Goal: Transaction & Acquisition: Subscribe to service/newsletter

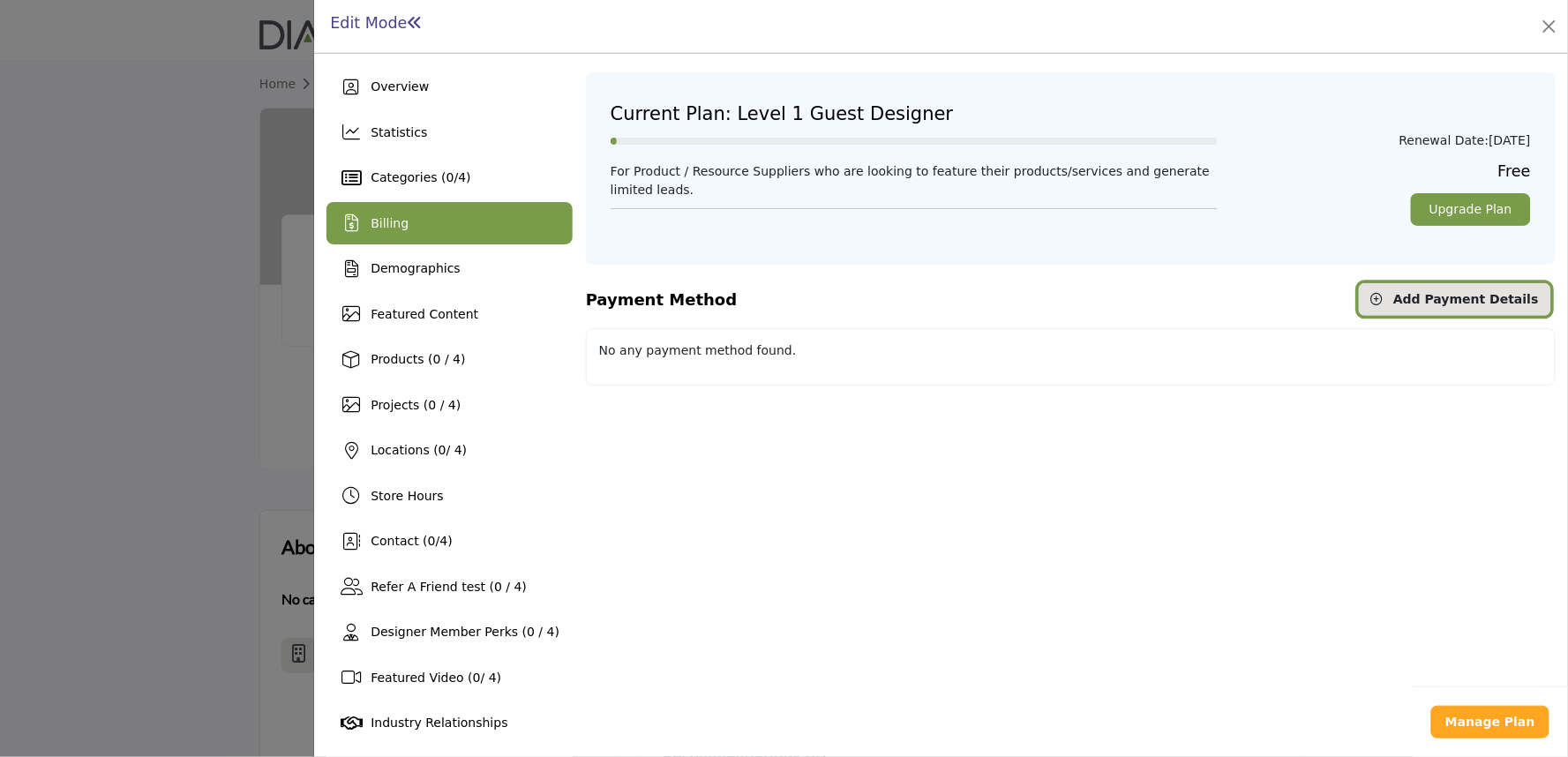
scroll to position [44, 0]
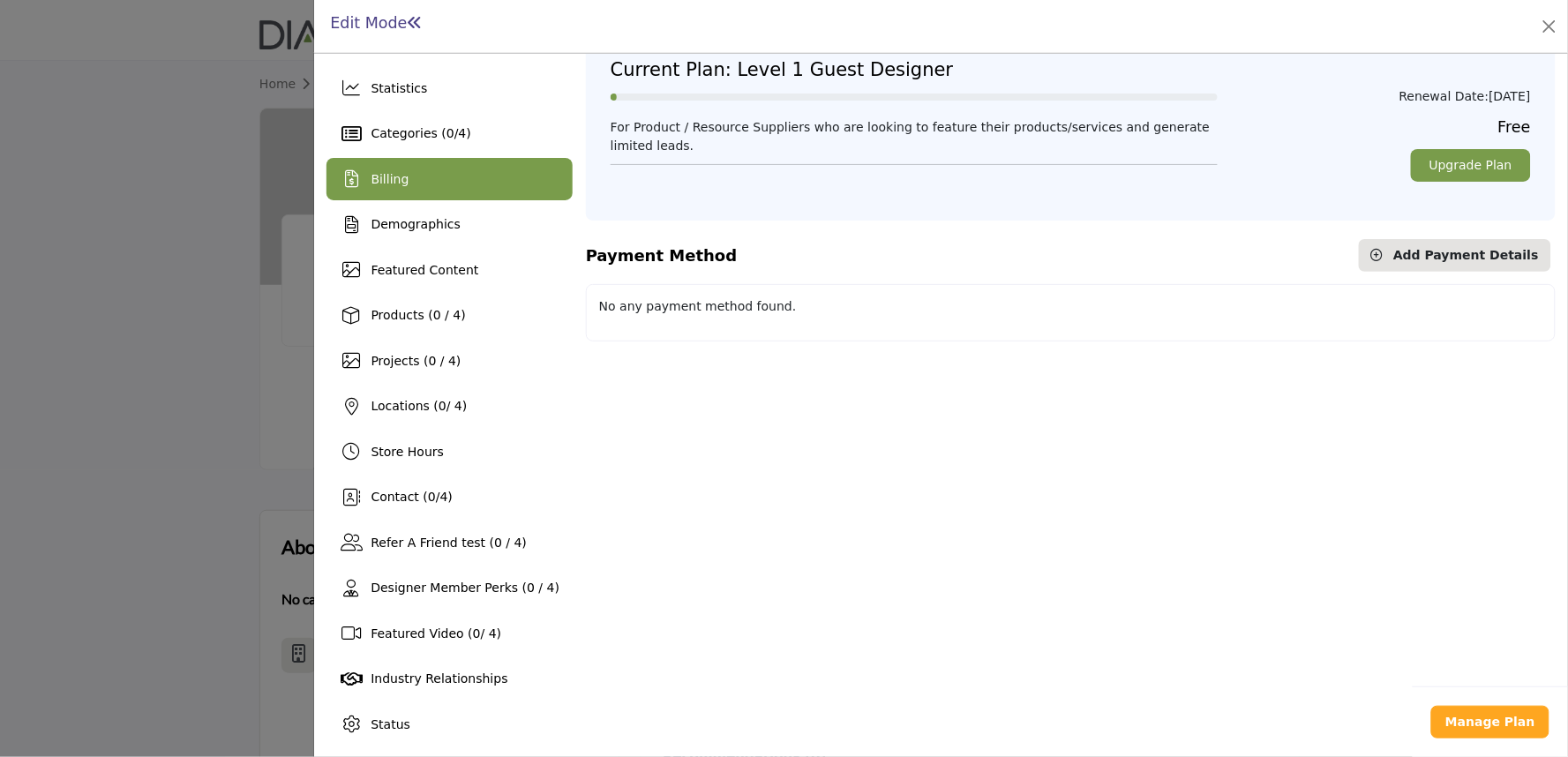
click at [132, 269] on div at bounding box center [784, 378] width 1568 height 757
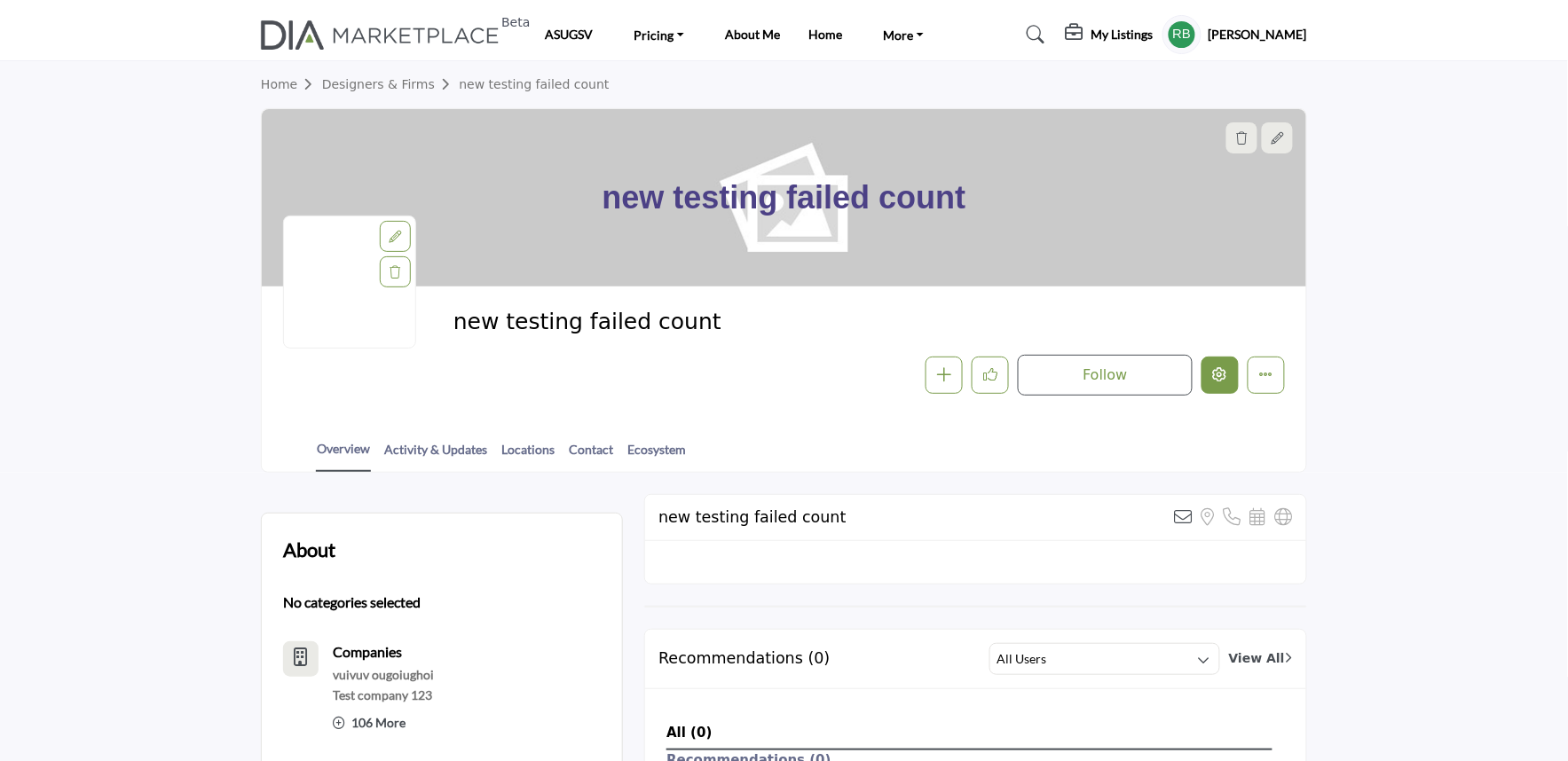
click at [1236, 352] on button "Edit company" at bounding box center [1221, 375] width 37 height 37
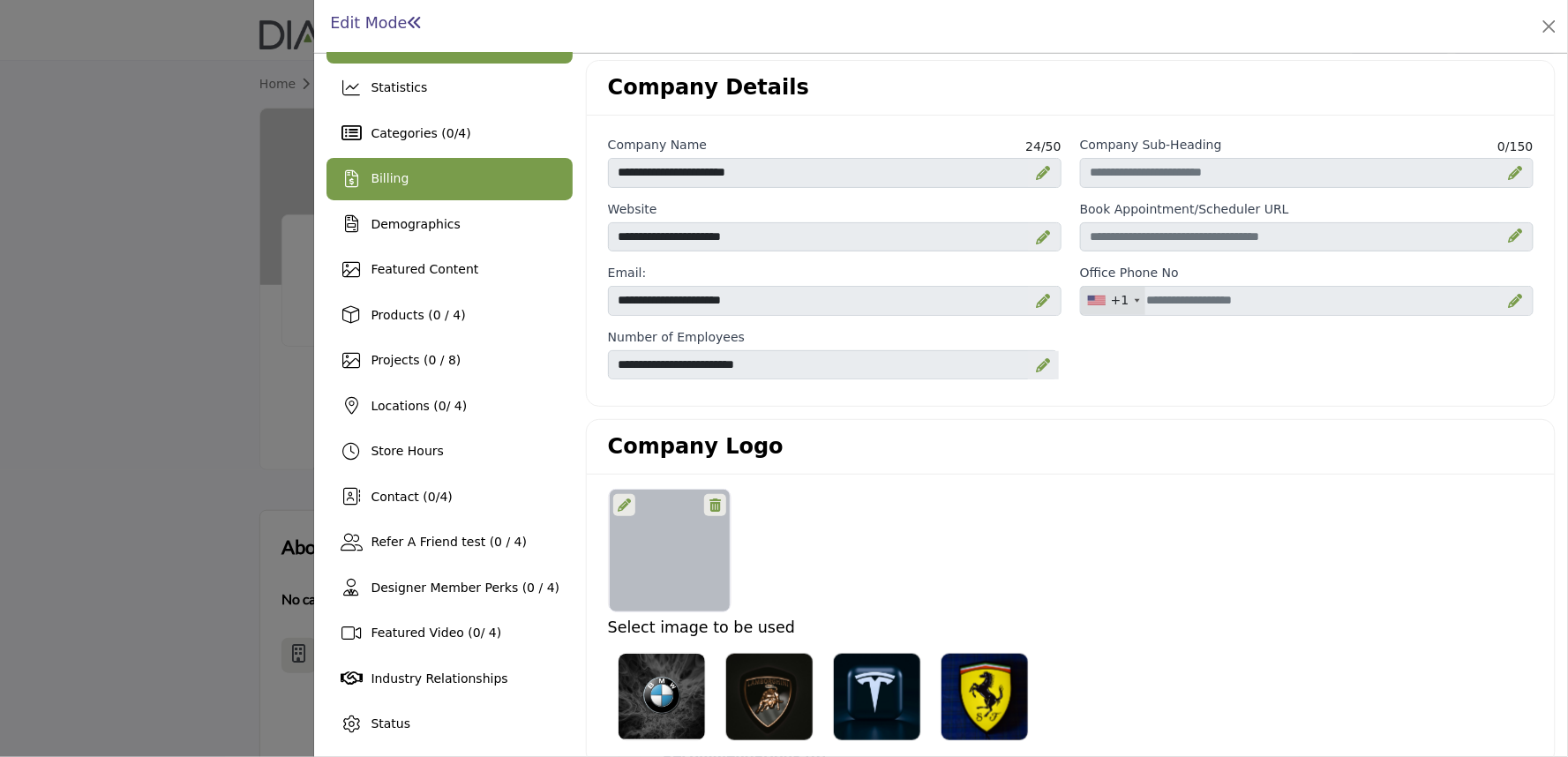
click at [410, 172] on div "Billing" at bounding box center [450, 180] width 246 height 43
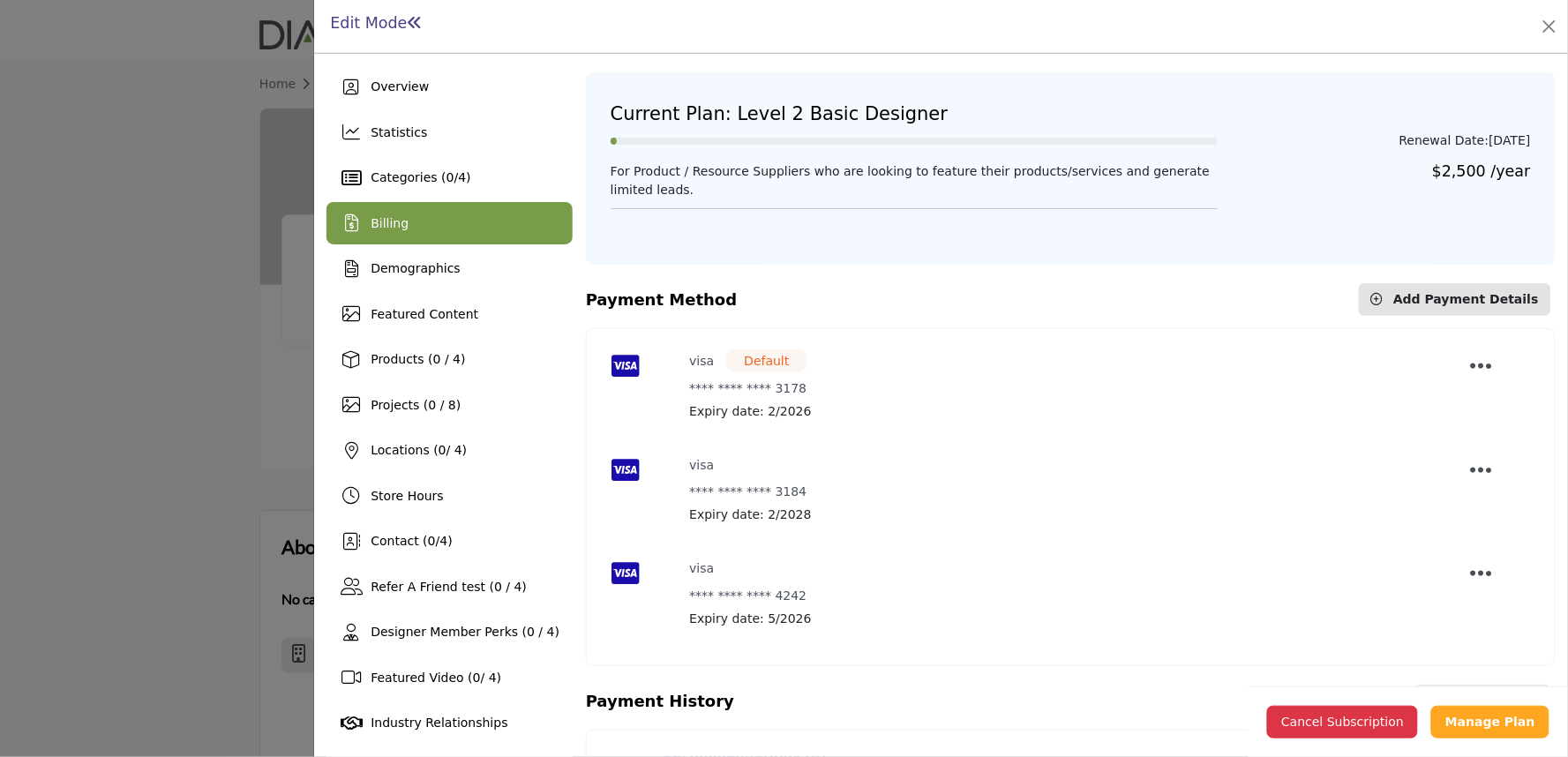
click at [197, 247] on div at bounding box center [784, 378] width 1568 height 757
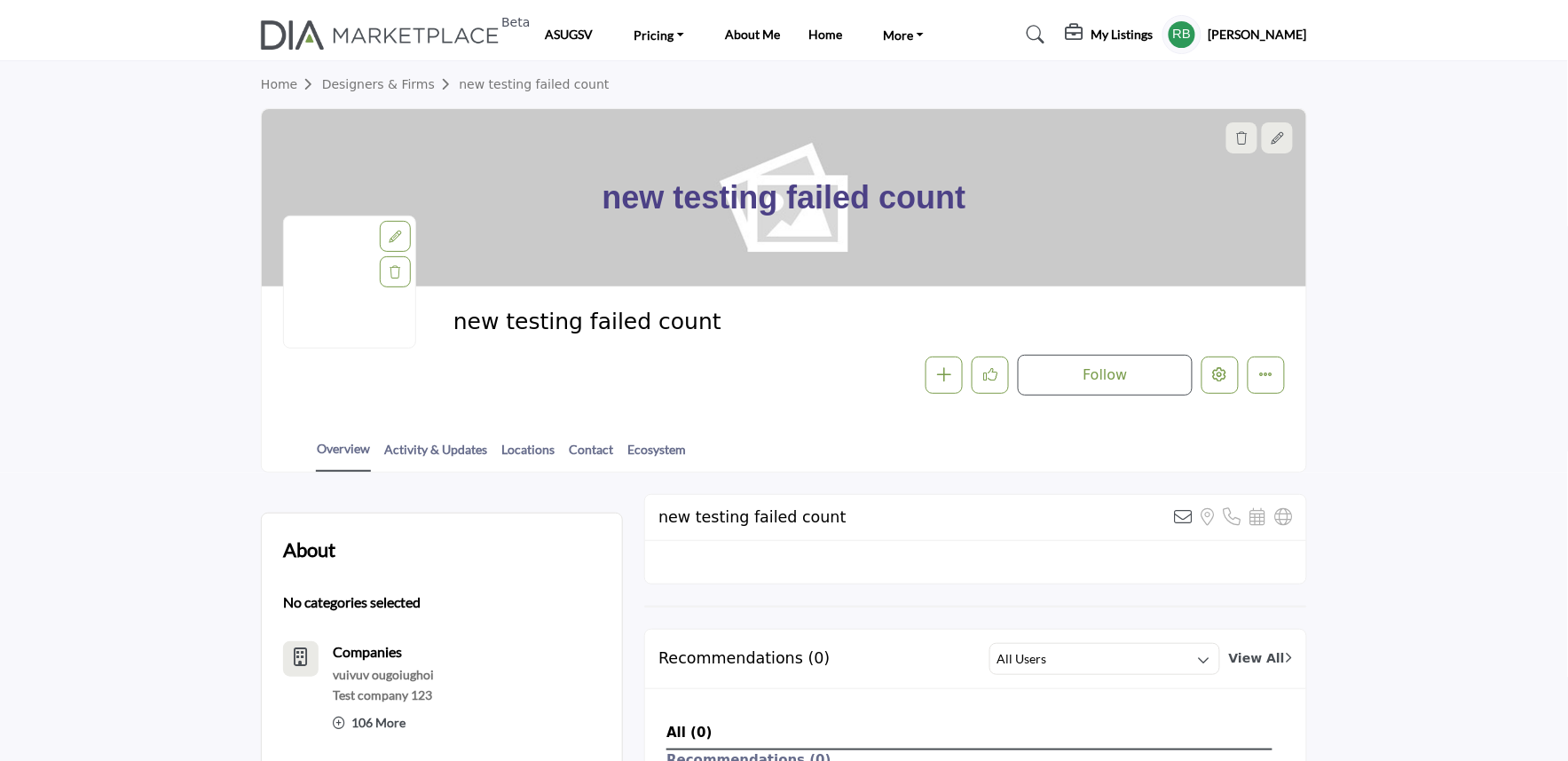
click at [1088, 41] on div "My Listings Pricing 1 Media Kit" at bounding box center [1186, 34] width 241 height 39
click at [1097, 39] on div "My Listings Pricing 1 Media Kit" at bounding box center [1186, 34] width 241 height 39
click at [1087, 35] on icon at bounding box center [1077, 33] width 21 height 18
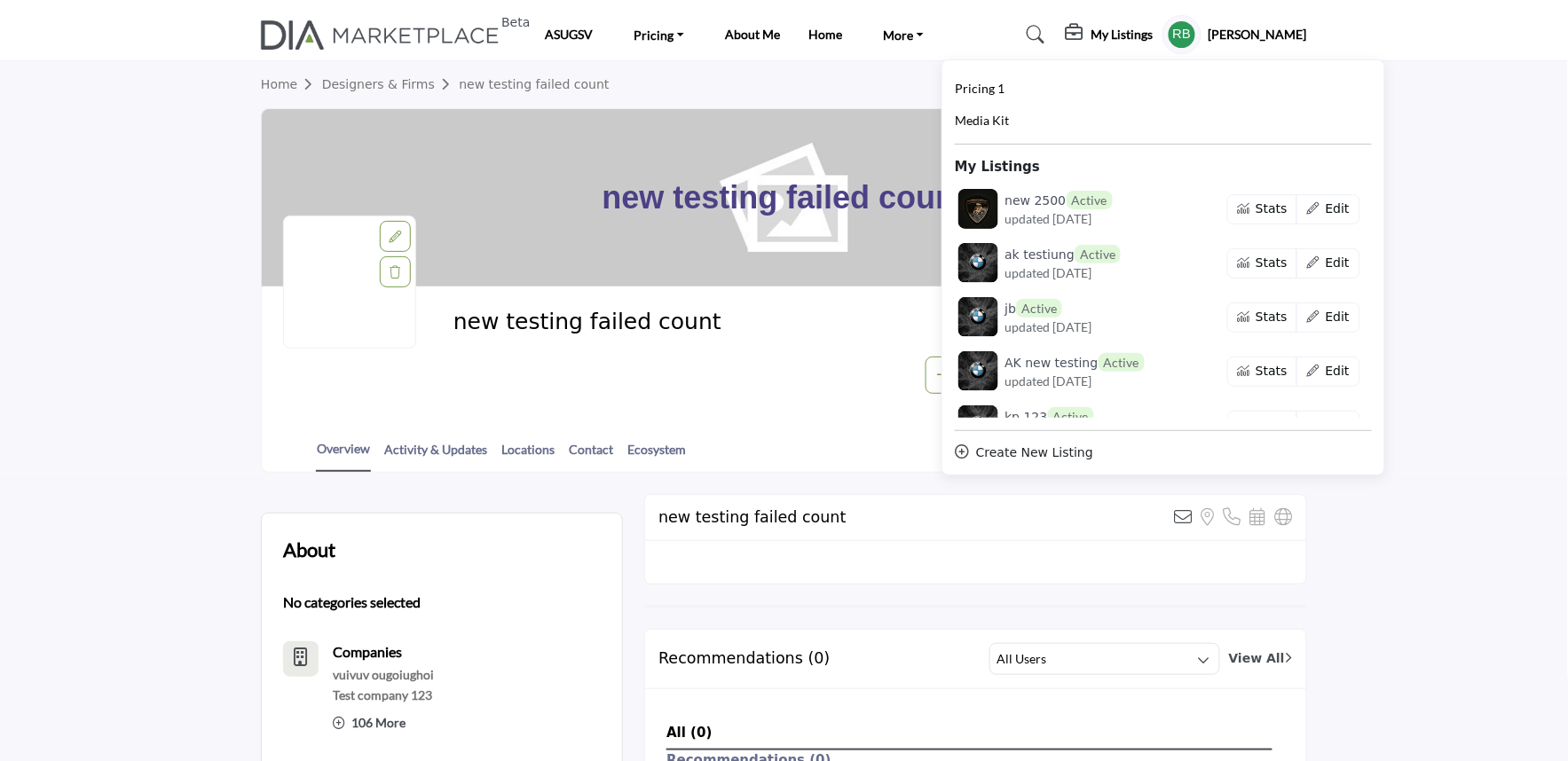
click at [1018, 352] on div "Create New Listing" at bounding box center [1163, 453] width 417 height 19
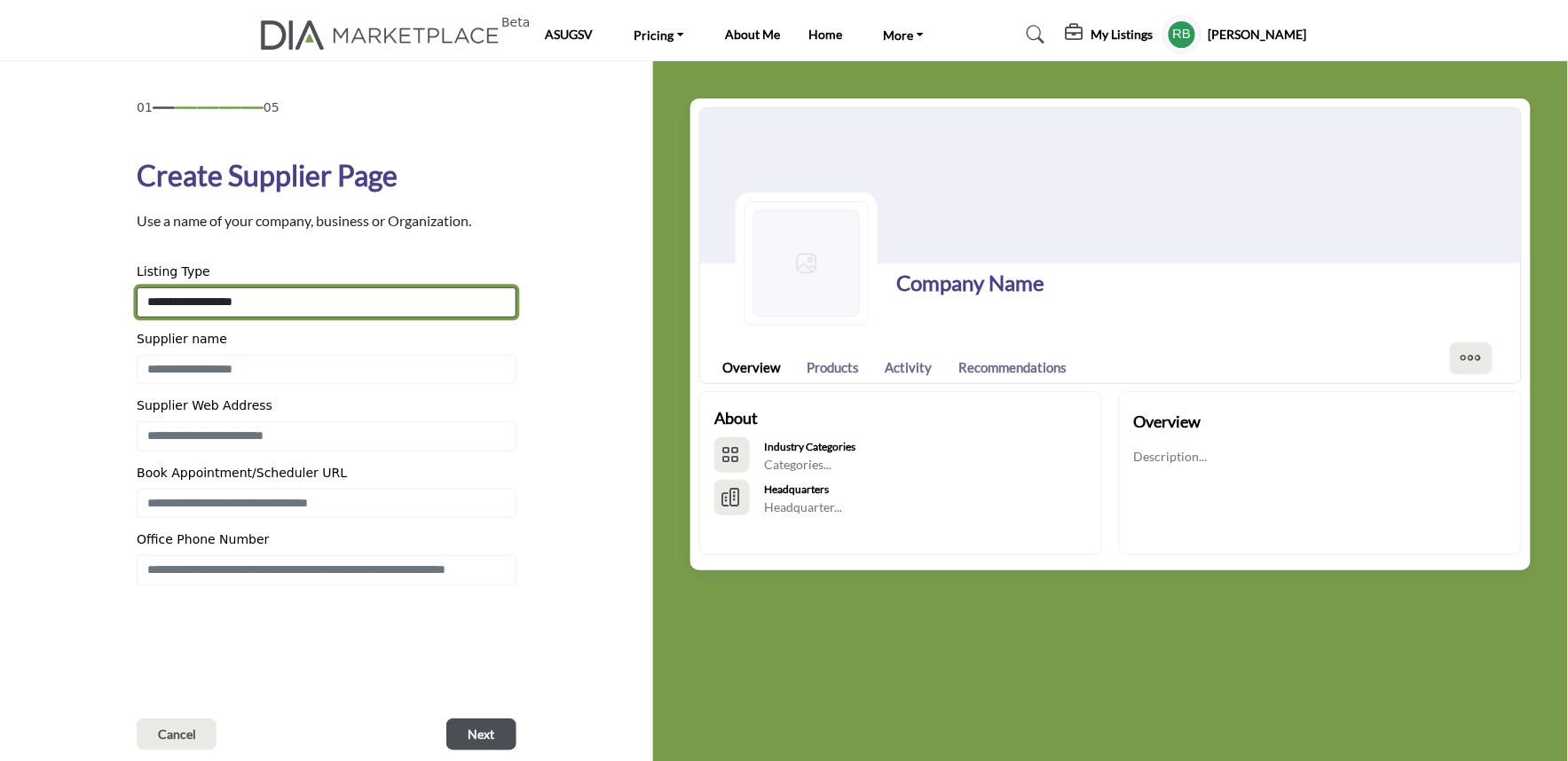
click at [274, 304] on select "**********" at bounding box center [327, 302] width 380 height 30
select select "**********"
click at [137, 287] on select "**********" at bounding box center [327, 302] width 380 height 30
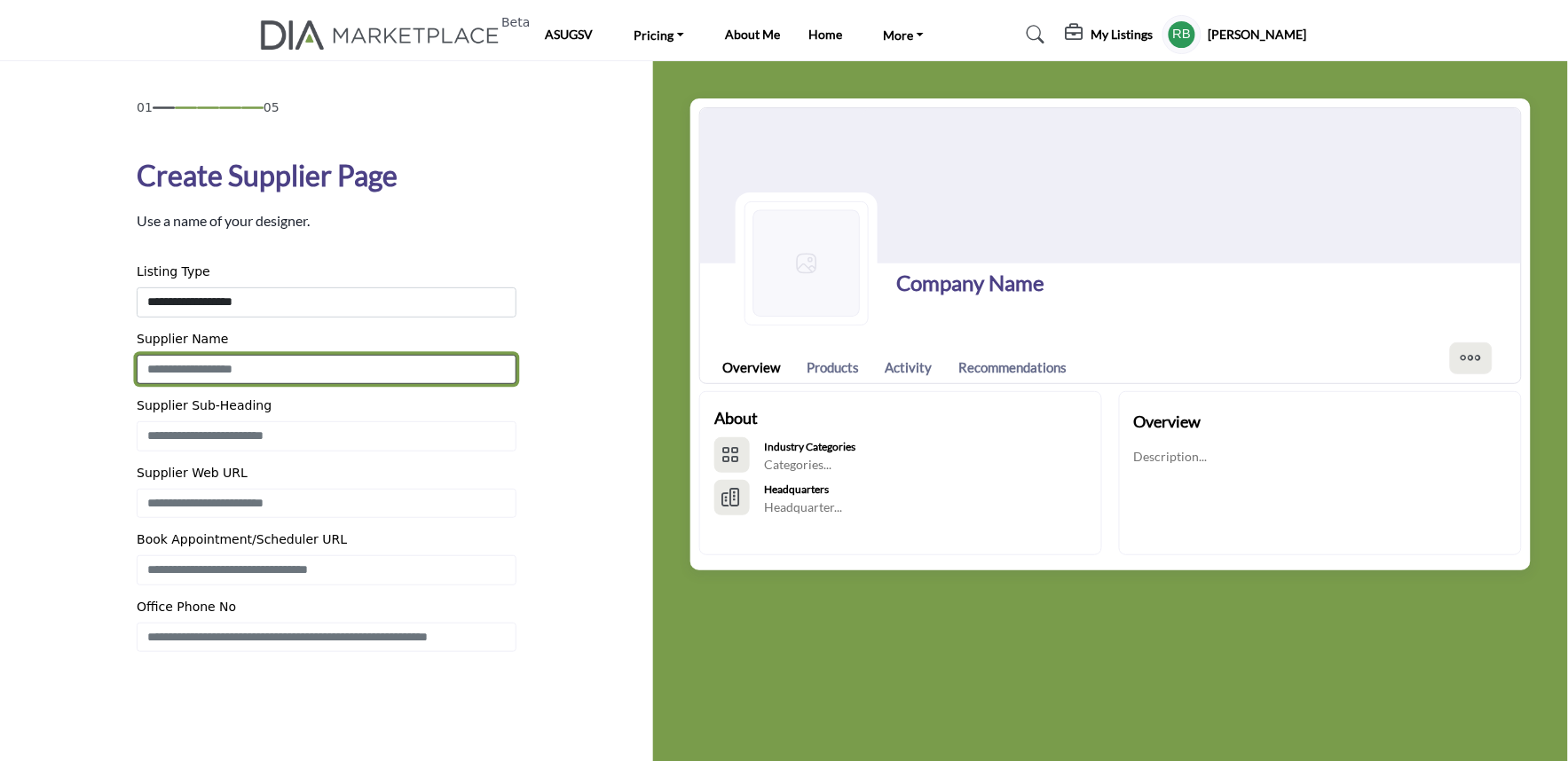
click at [234, 374] on input "Enter Supplier name" at bounding box center [327, 370] width 380 height 30
type input "**********"
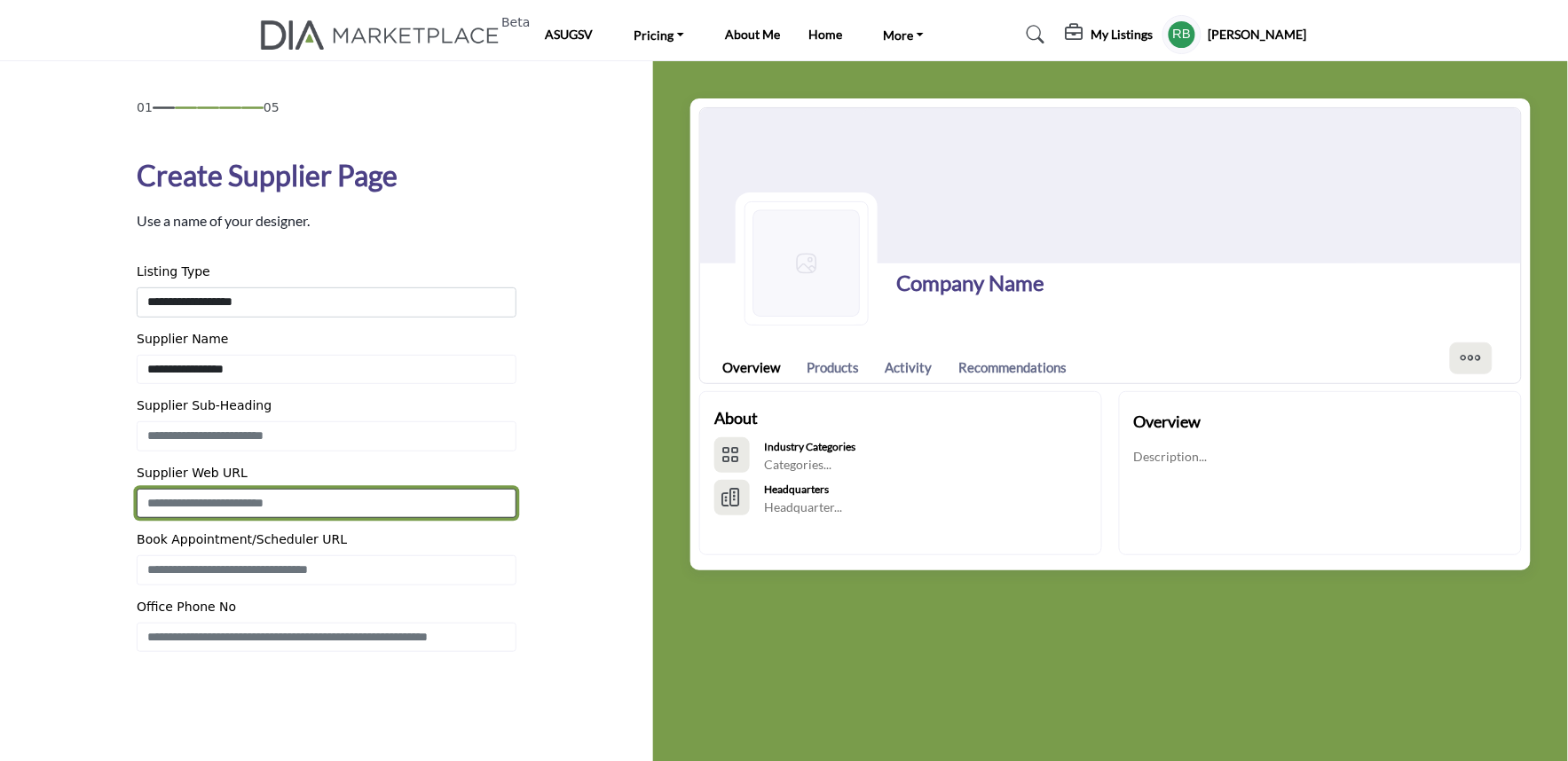
click at [227, 497] on input "Enter Supplier Web Address" at bounding box center [327, 504] width 380 height 30
click at [208, 501] on input "**********" at bounding box center [327, 504] width 380 height 30
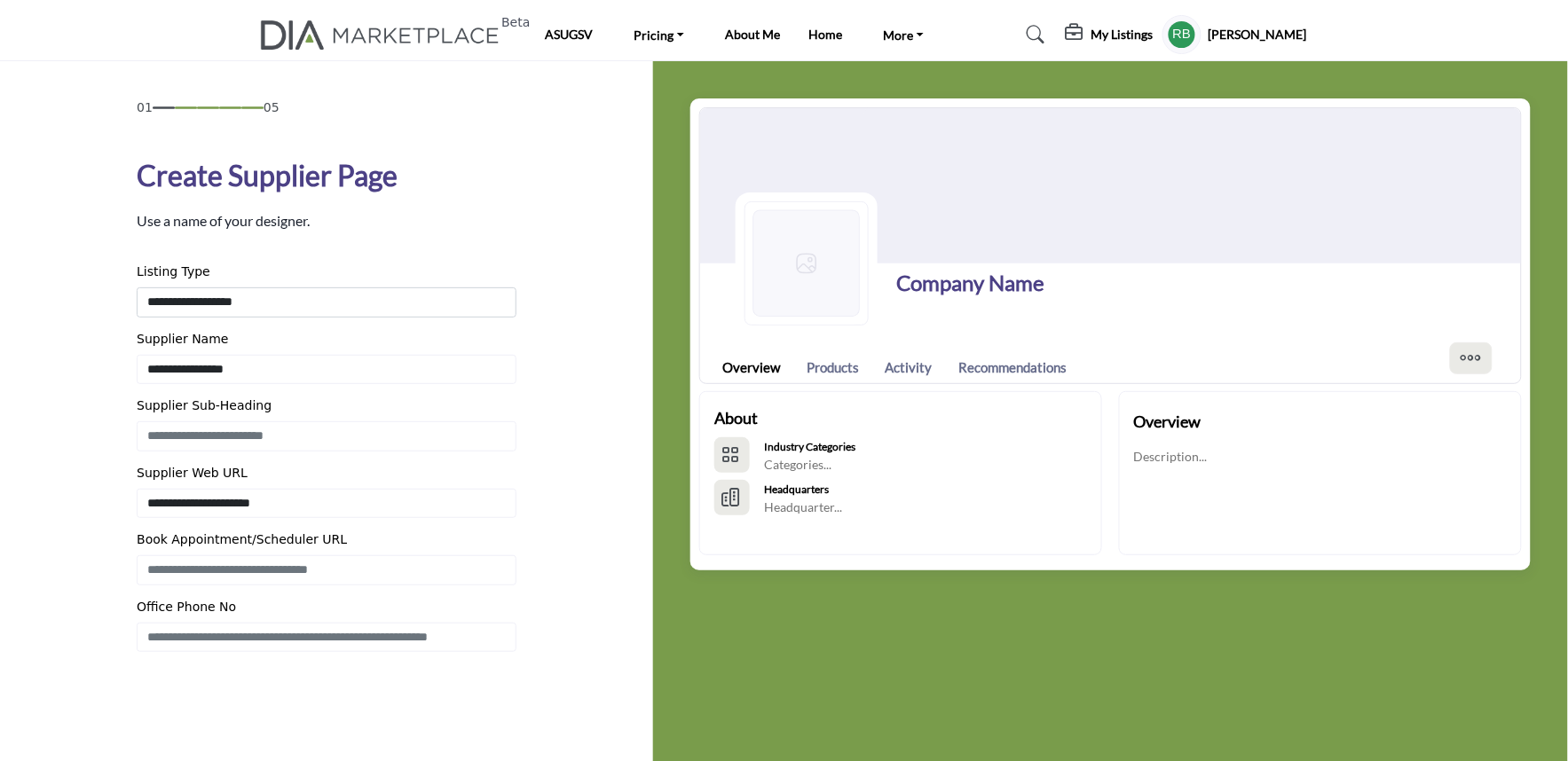
click at [91, 554] on div "01 05 Create Supplier Page Use a name of your designer." at bounding box center [328, 458] width 597 height 719
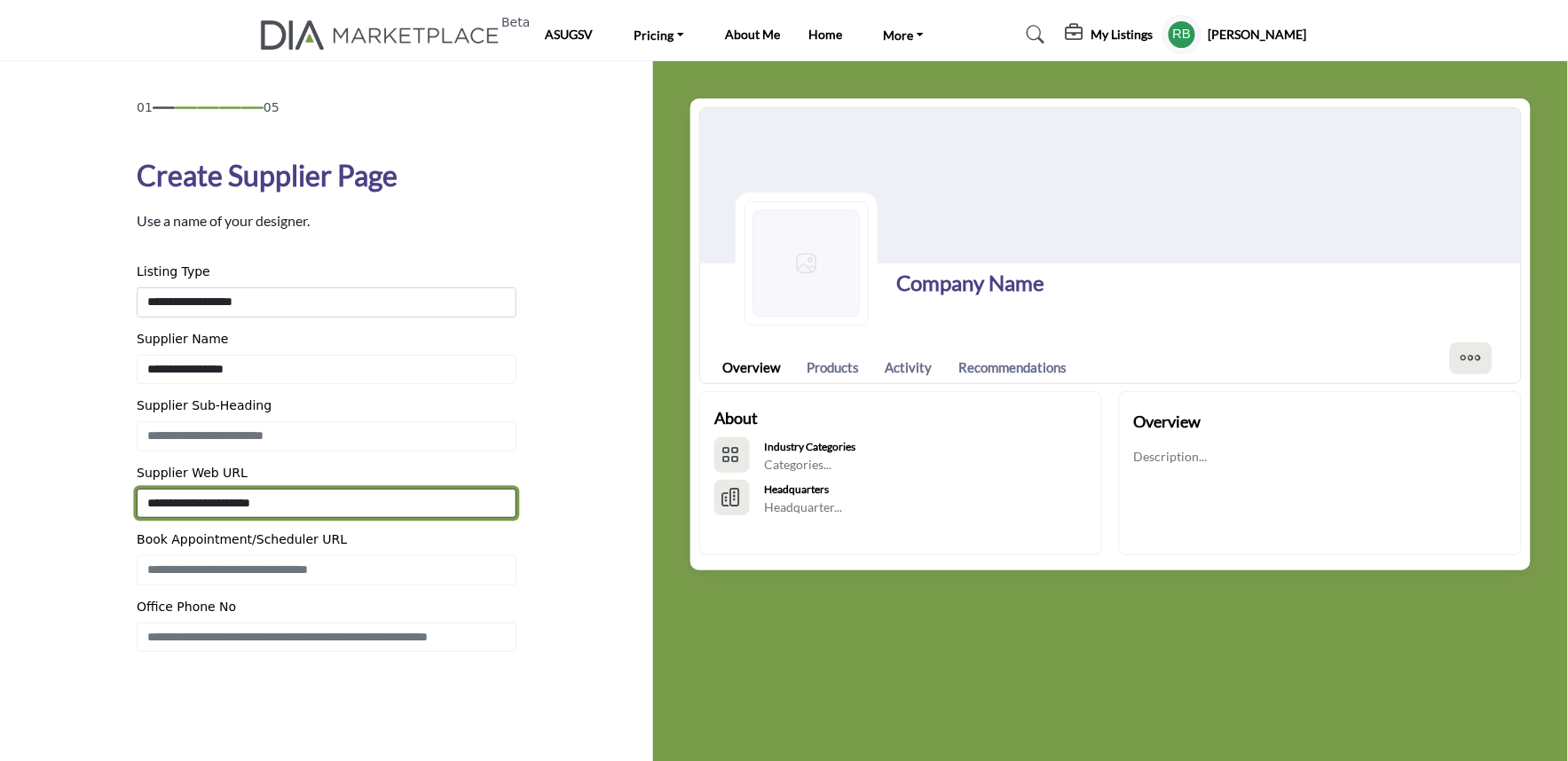
click at [302, 504] on input "**********" at bounding box center [327, 504] width 380 height 30
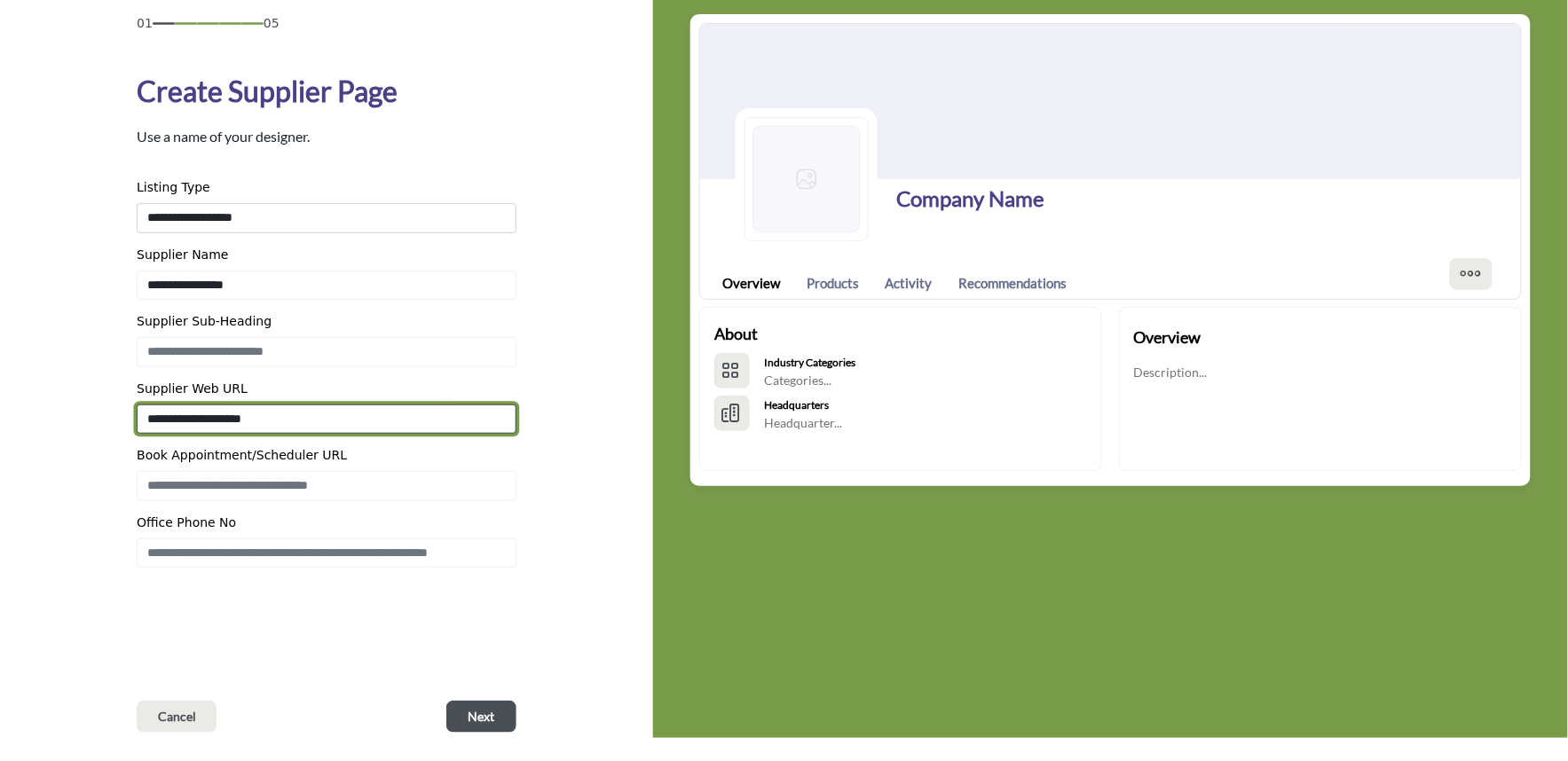
scroll to position [197, 0]
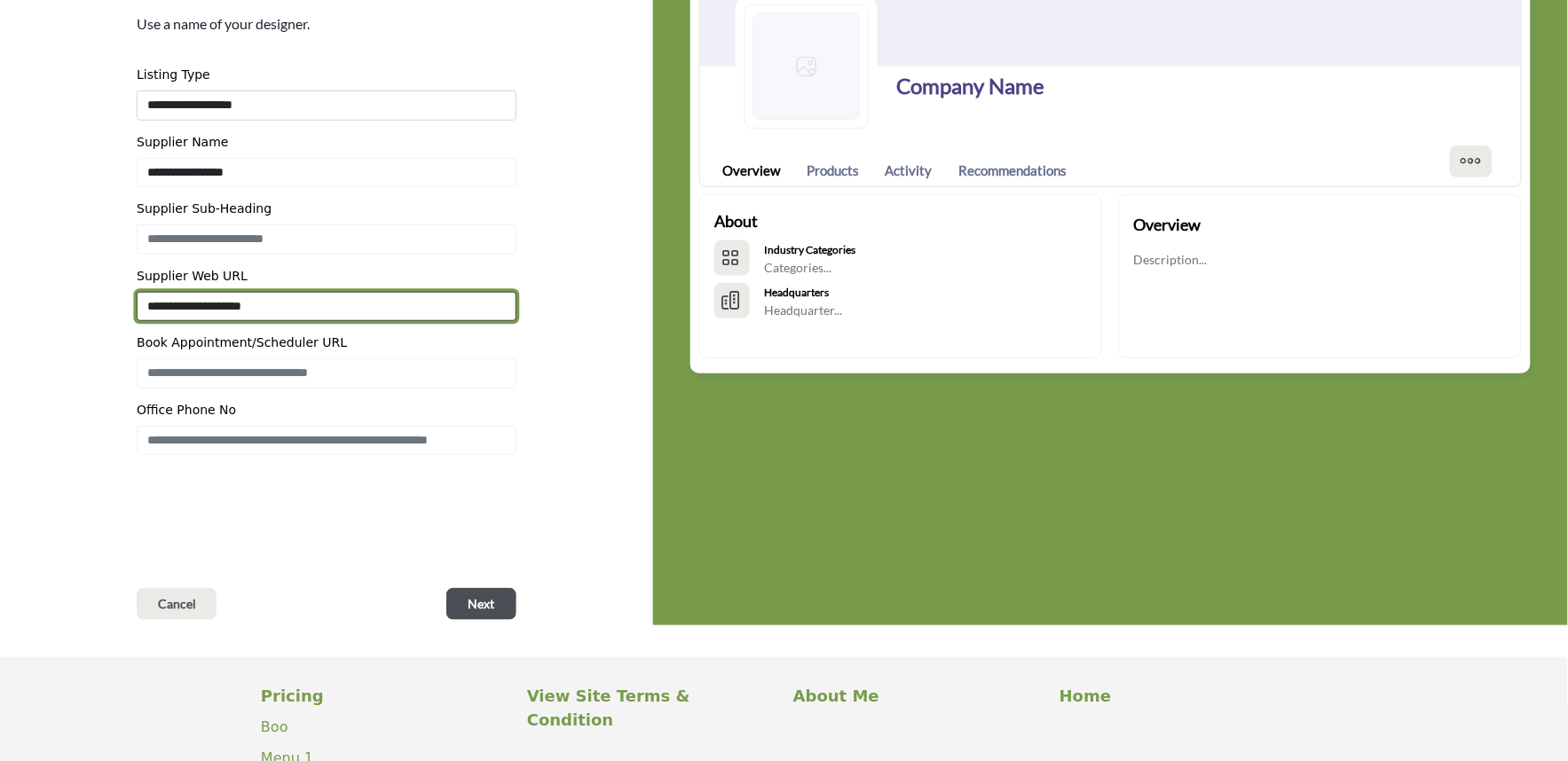
type input "**********"
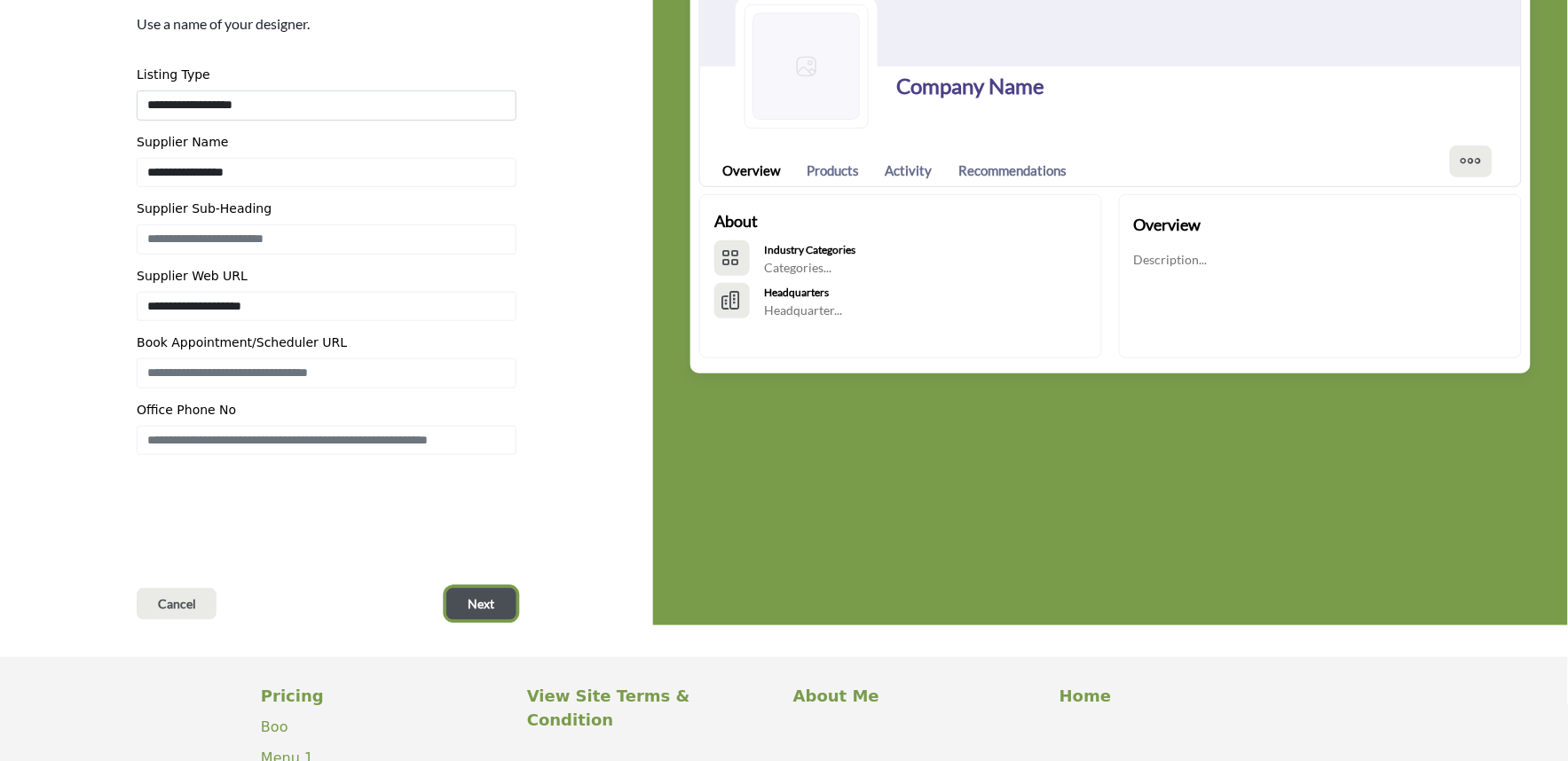
click at [463, 595] on button "Next" at bounding box center [481, 604] width 70 height 32
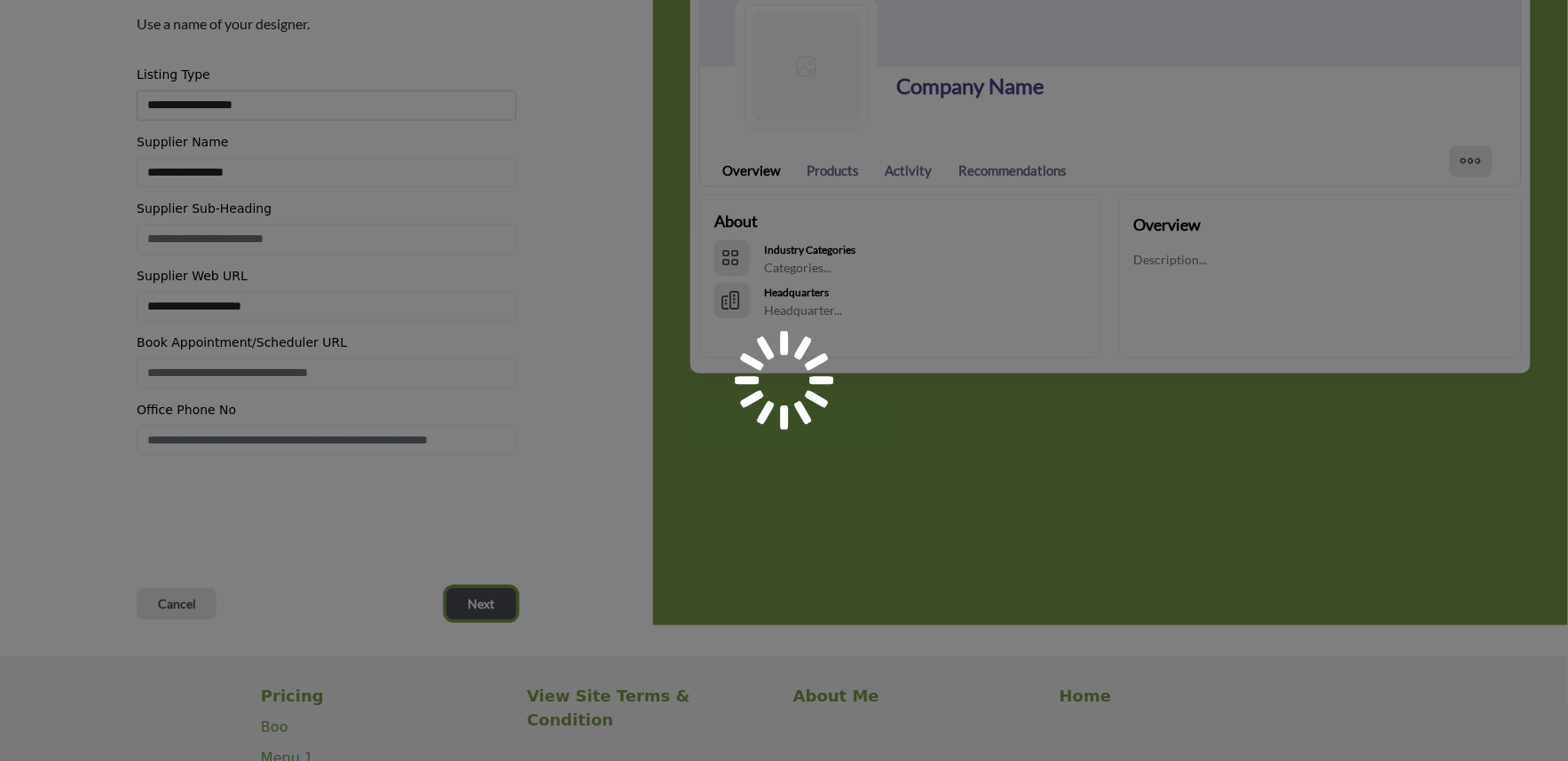
scroll to position [0, 0]
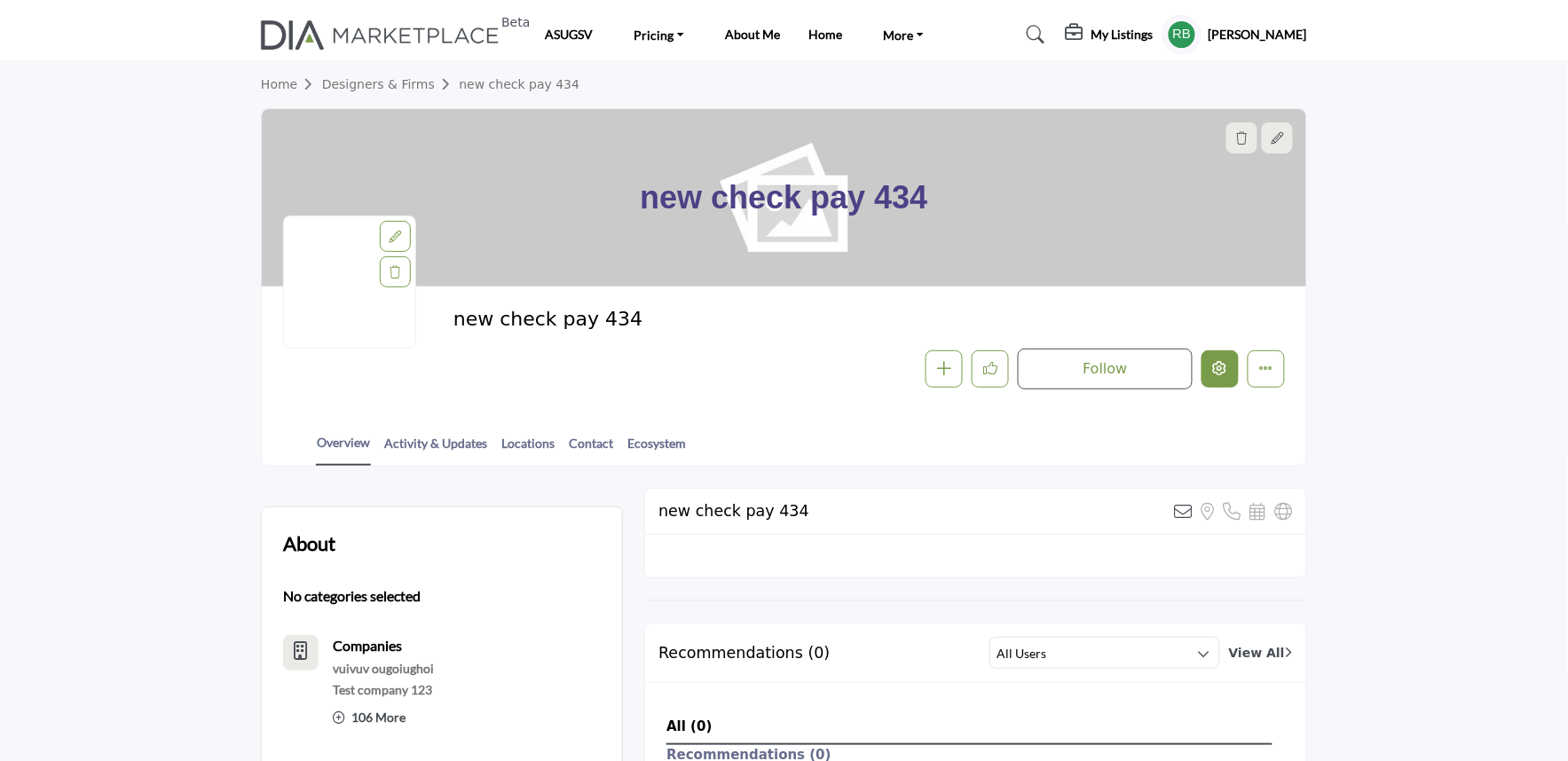
click at [1212, 375] on button "Edit company" at bounding box center [1221, 369] width 37 height 37
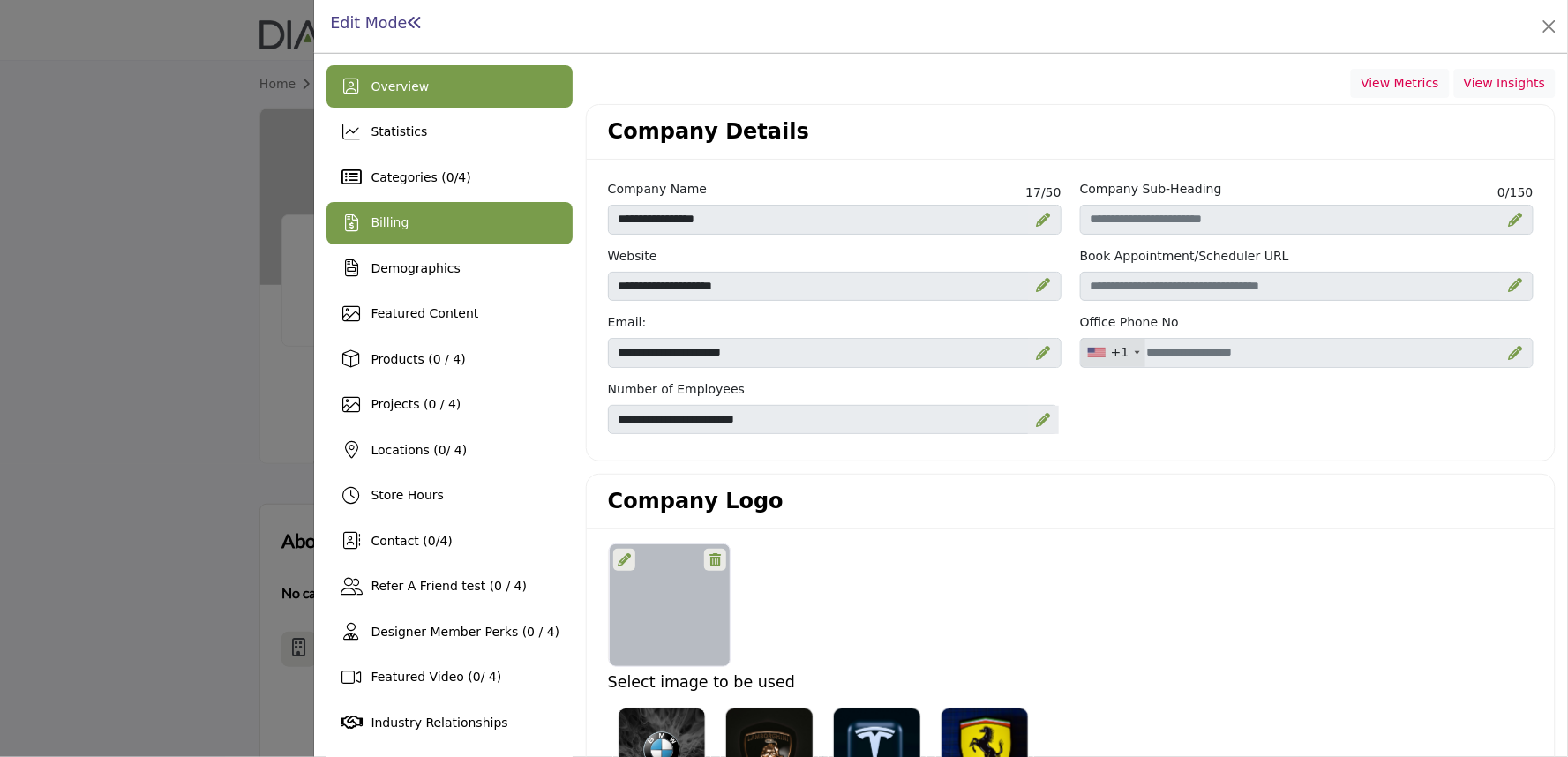
click at [389, 232] on div "Billing" at bounding box center [389, 223] width 38 height 19
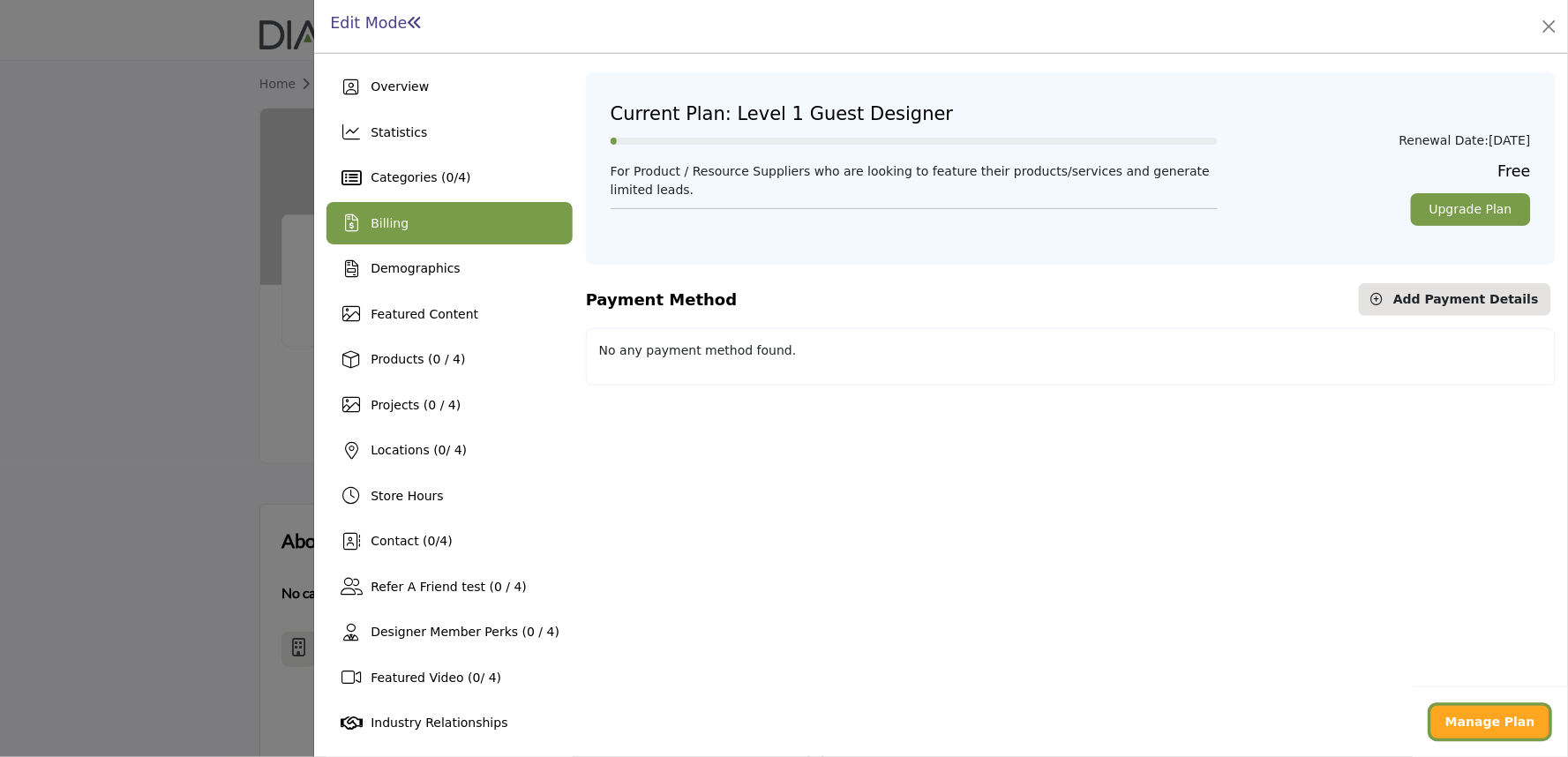
click at [1470, 737] on link "Manage Plan" at bounding box center [1490, 722] width 118 height 32
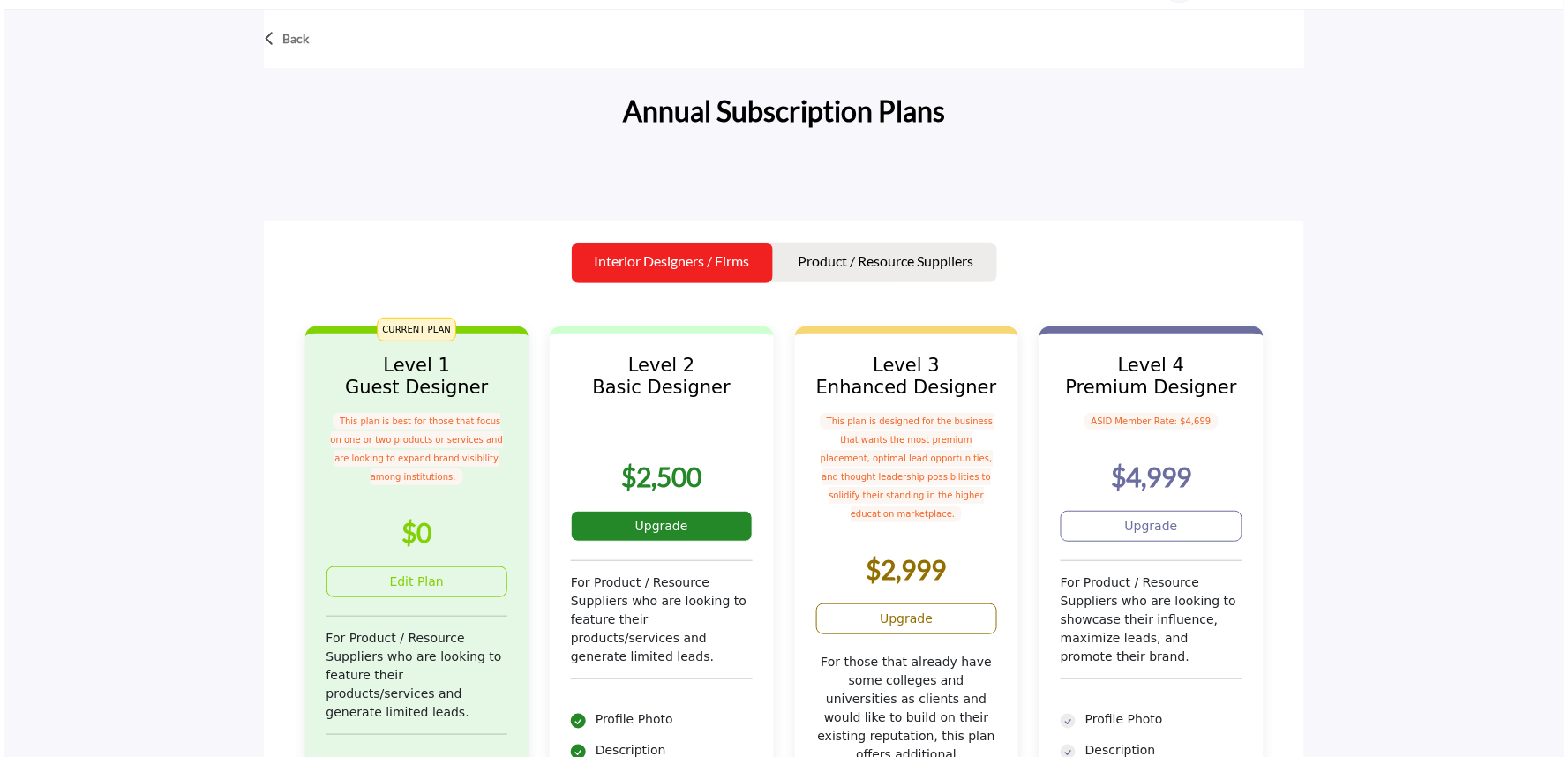
scroll to position [98, 0]
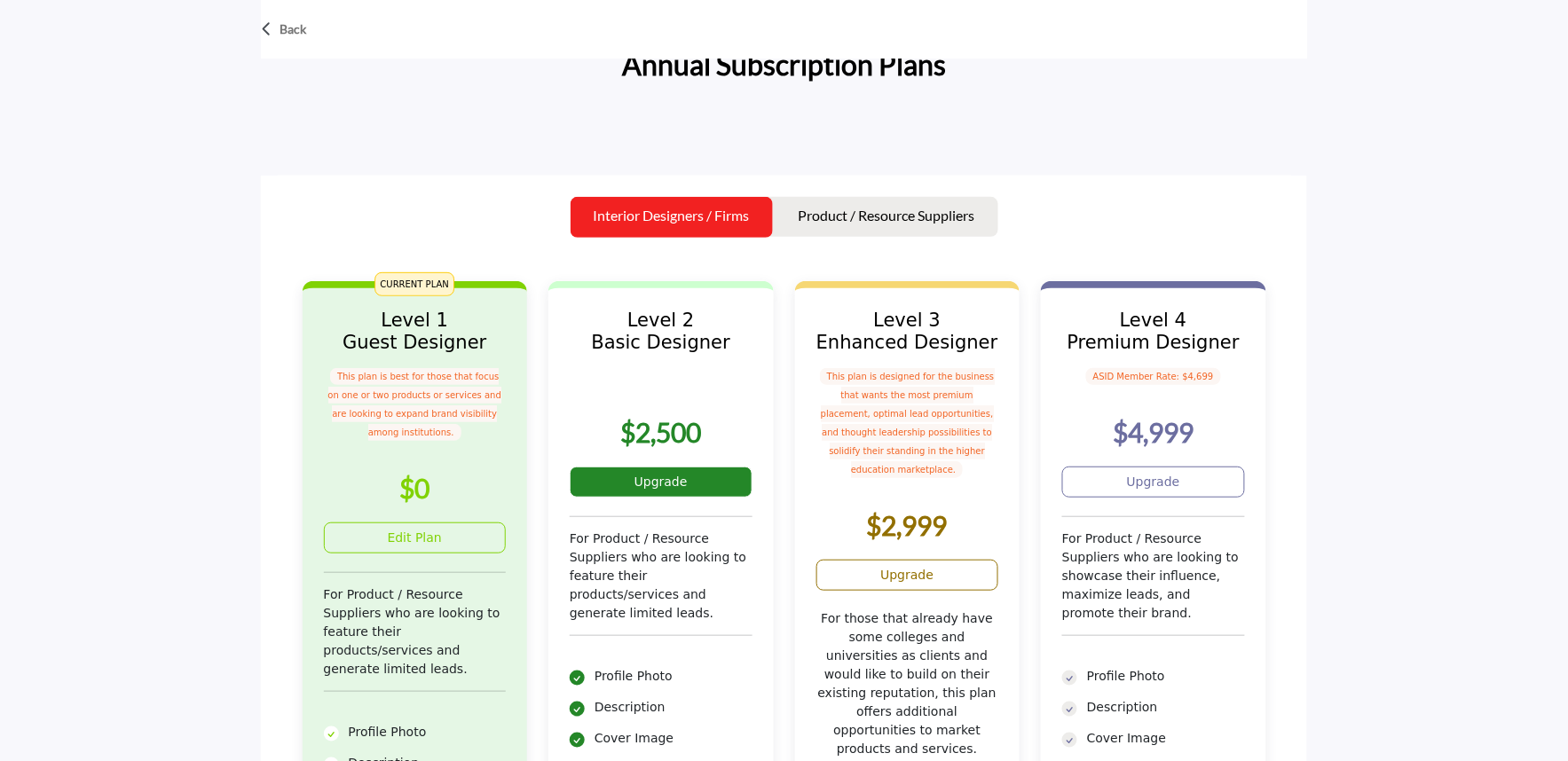
click at [665, 479] on link "Upgrade" at bounding box center [661, 482] width 182 height 31
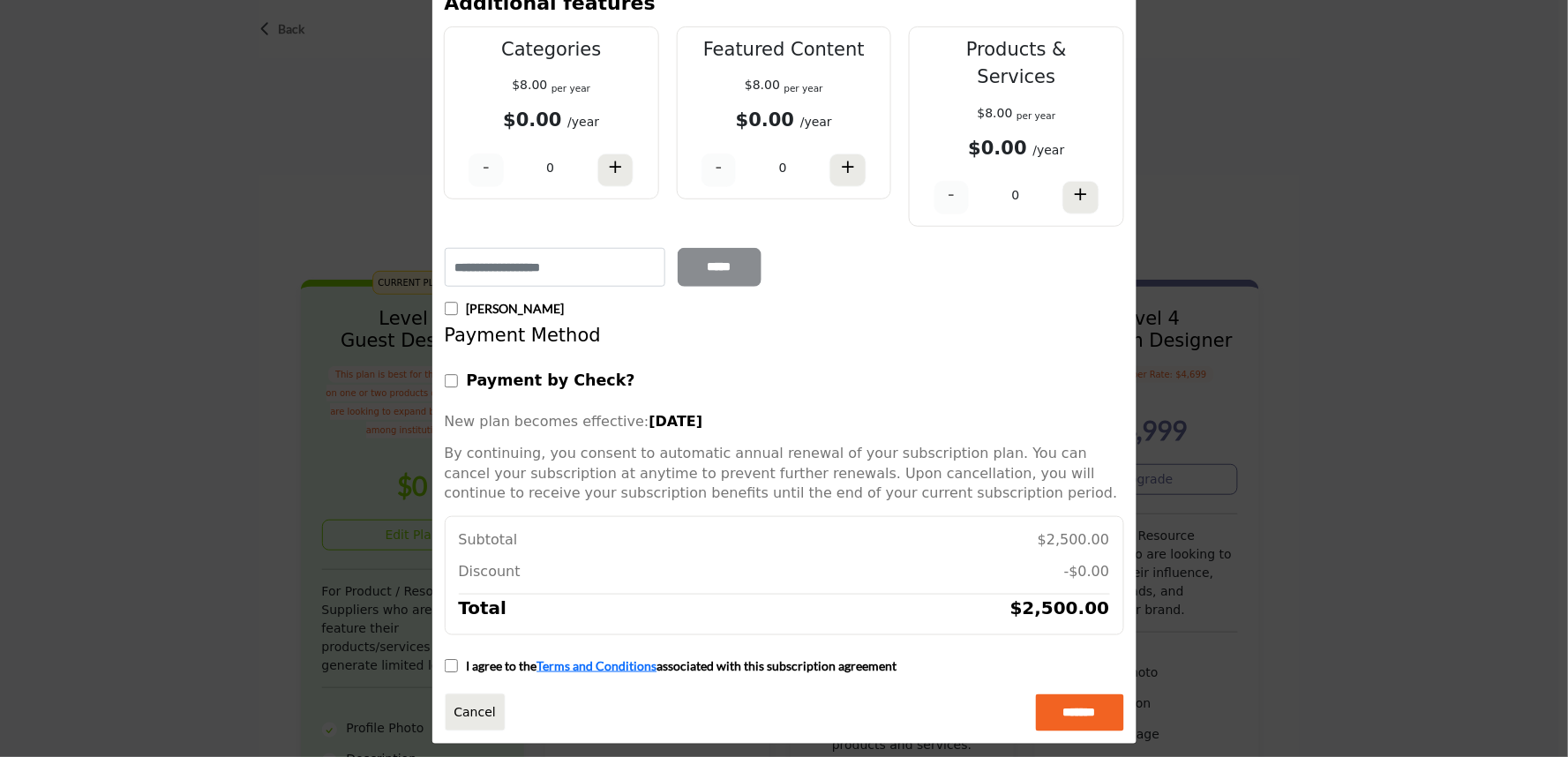
scroll to position [217, 0]
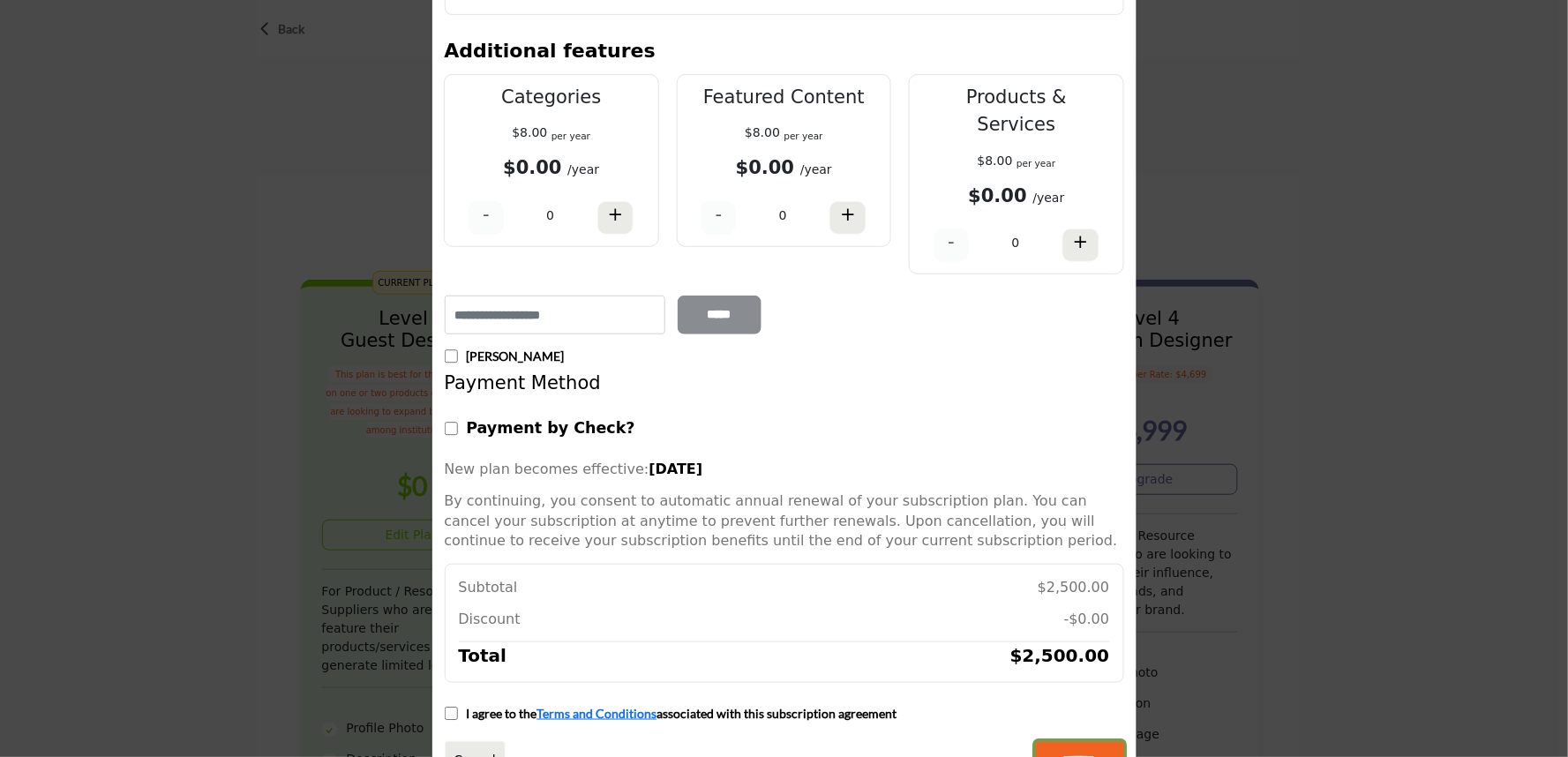
click at [1083, 742] on input "*******" at bounding box center [1080, 761] width 88 height 37
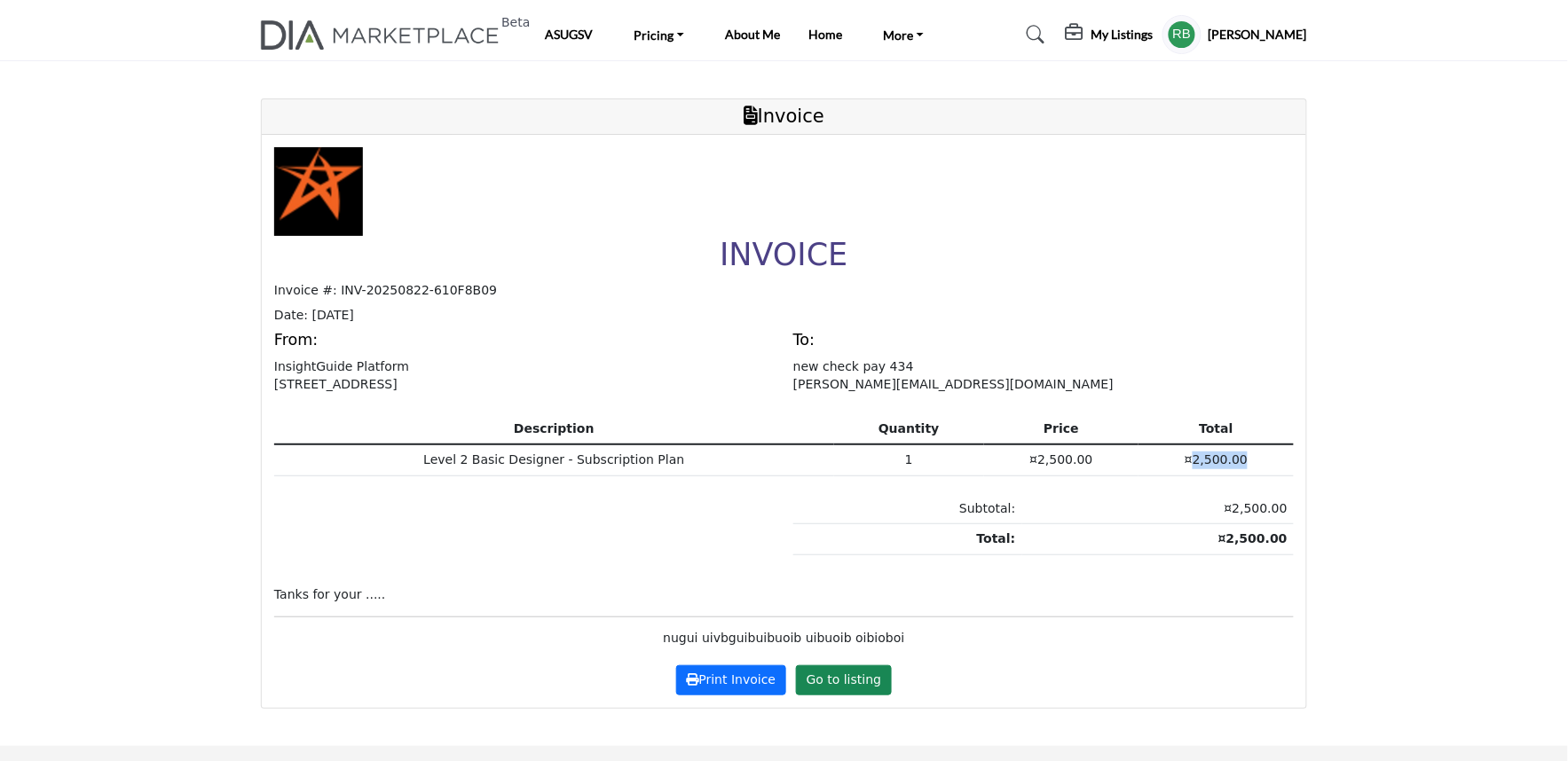
drag, startPoint x: 1223, startPoint y: 465, endPoint x: 1253, endPoint y: 471, distance: 30.6
click at [1253, 471] on td "¤2,500.00" at bounding box center [1216, 460] width 155 height 31
click at [1263, 531] on strong "¤2,500.00" at bounding box center [1253, 538] width 69 height 14
drag, startPoint x: 1048, startPoint y: 461, endPoint x: 1022, endPoint y: 499, distance: 46.0
click at [1000, 462] on td "¤2,500.00" at bounding box center [1062, 460] width 155 height 31
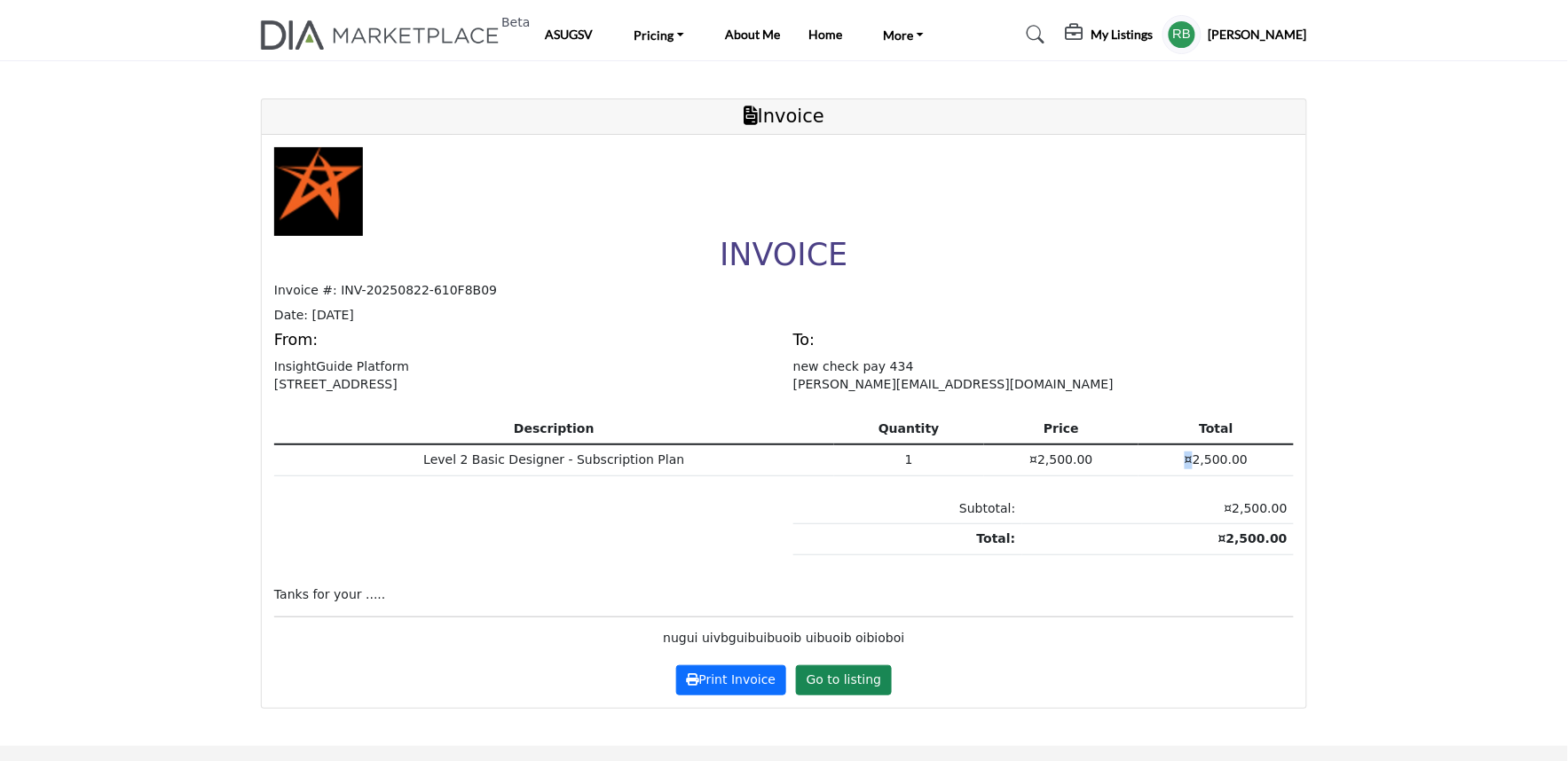
drag, startPoint x: 1201, startPoint y: 463, endPoint x: 1142, endPoint y: 510, distance: 75.4
click at [1166, 464] on td "¤2,500.00" at bounding box center [1216, 460] width 155 height 31
drag, startPoint x: 1239, startPoint y: 517, endPoint x: 1190, endPoint y: 534, distance: 51.9
click at [1190, 532] on tbody "Subtotal: ¤2,500.00 Total: ¤2,500.00" at bounding box center [1044, 525] width 501 height 61
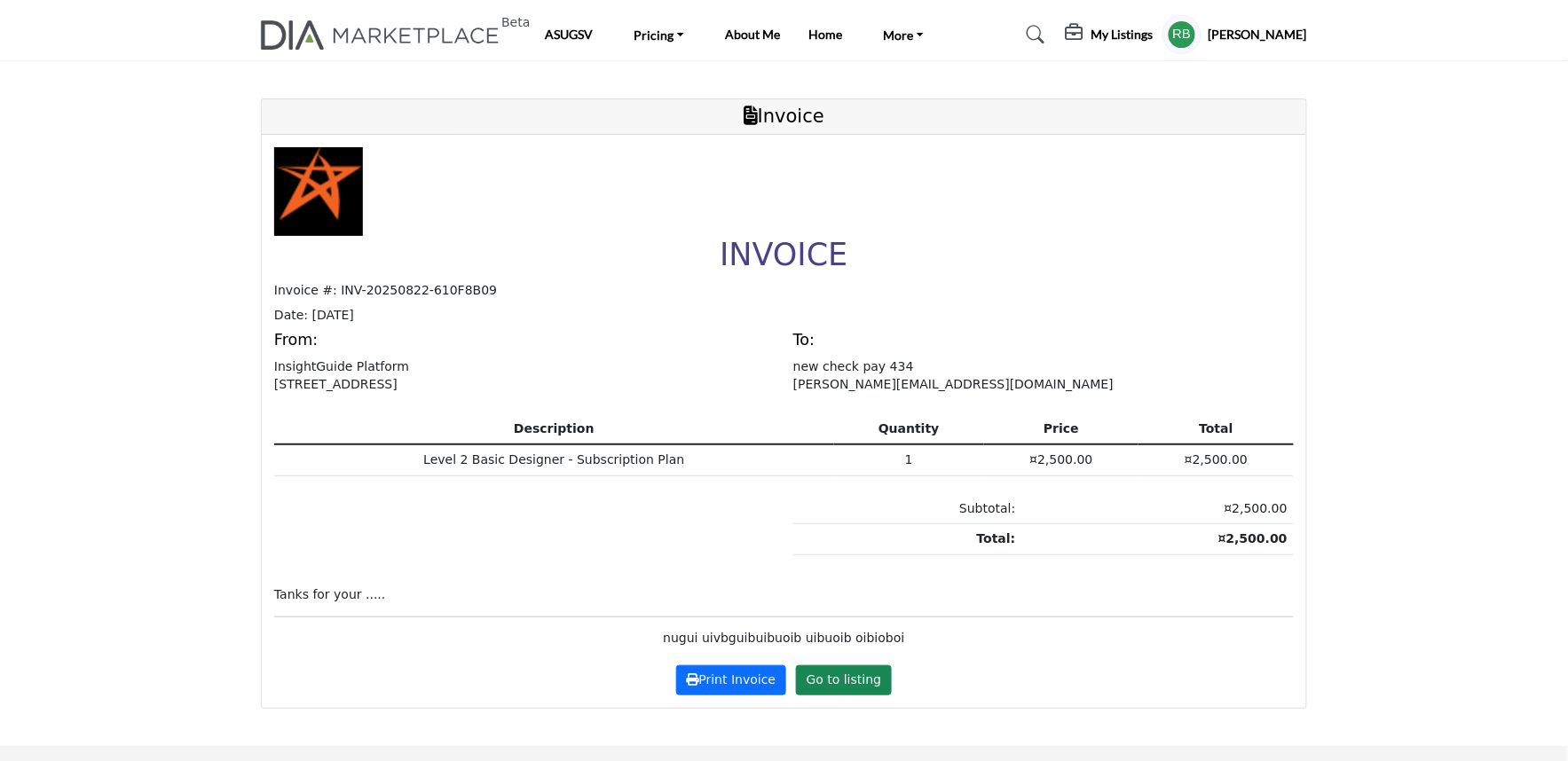
click at [1097, 600] on p "Tanks for your ....." at bounding box center [784, 595] width 1020 height 18
click at [752, 682] on button "Print Invoice" at bounding box center [731, 680] width 110 height 30
click at [833, 684] on link "Go to listing" at bounding box center [844, 680] width 96 height 30
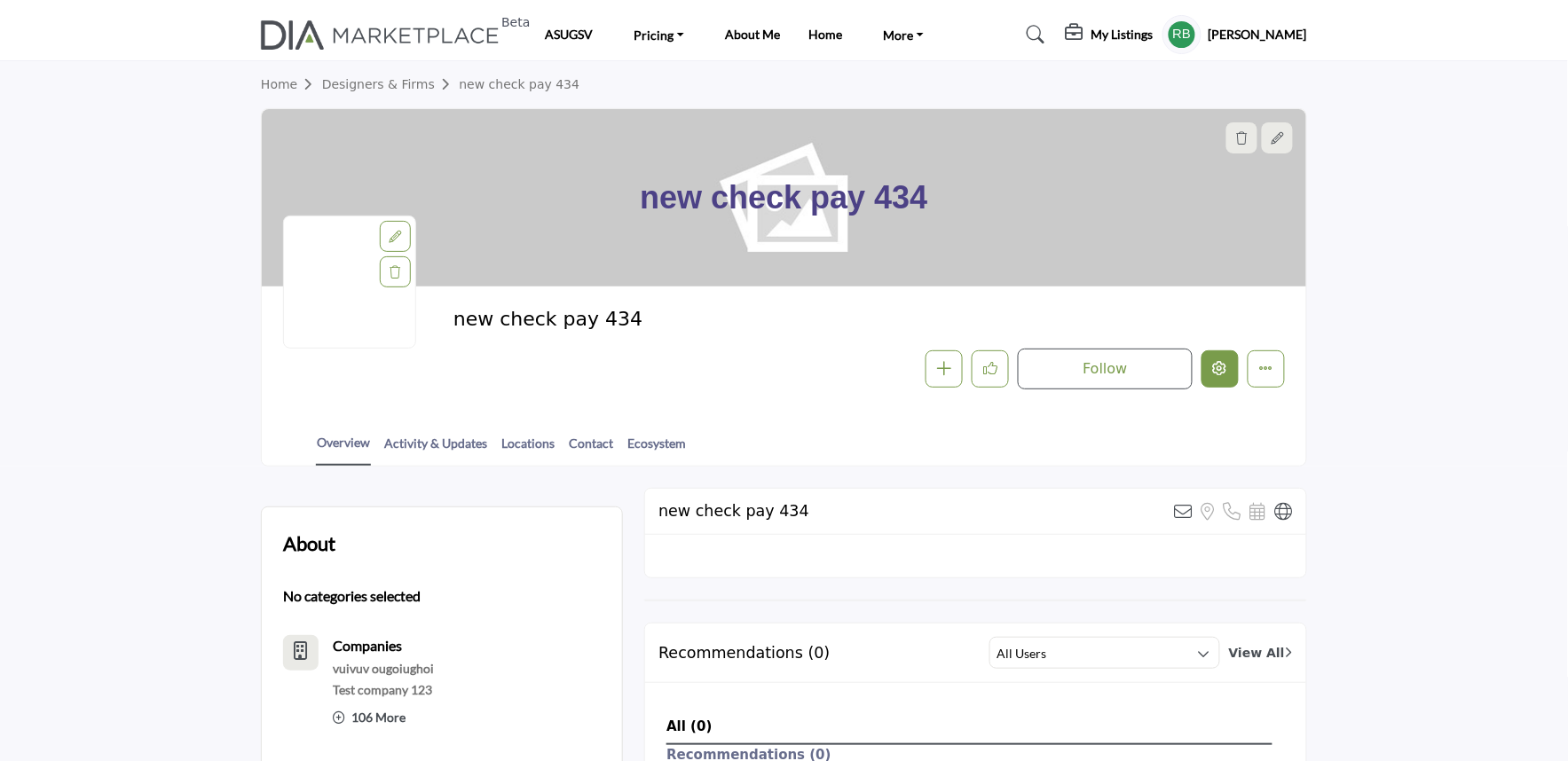
click at [1213, 375] on icon "Edit company" at bounding box center [1220, 367] width 14 height 14
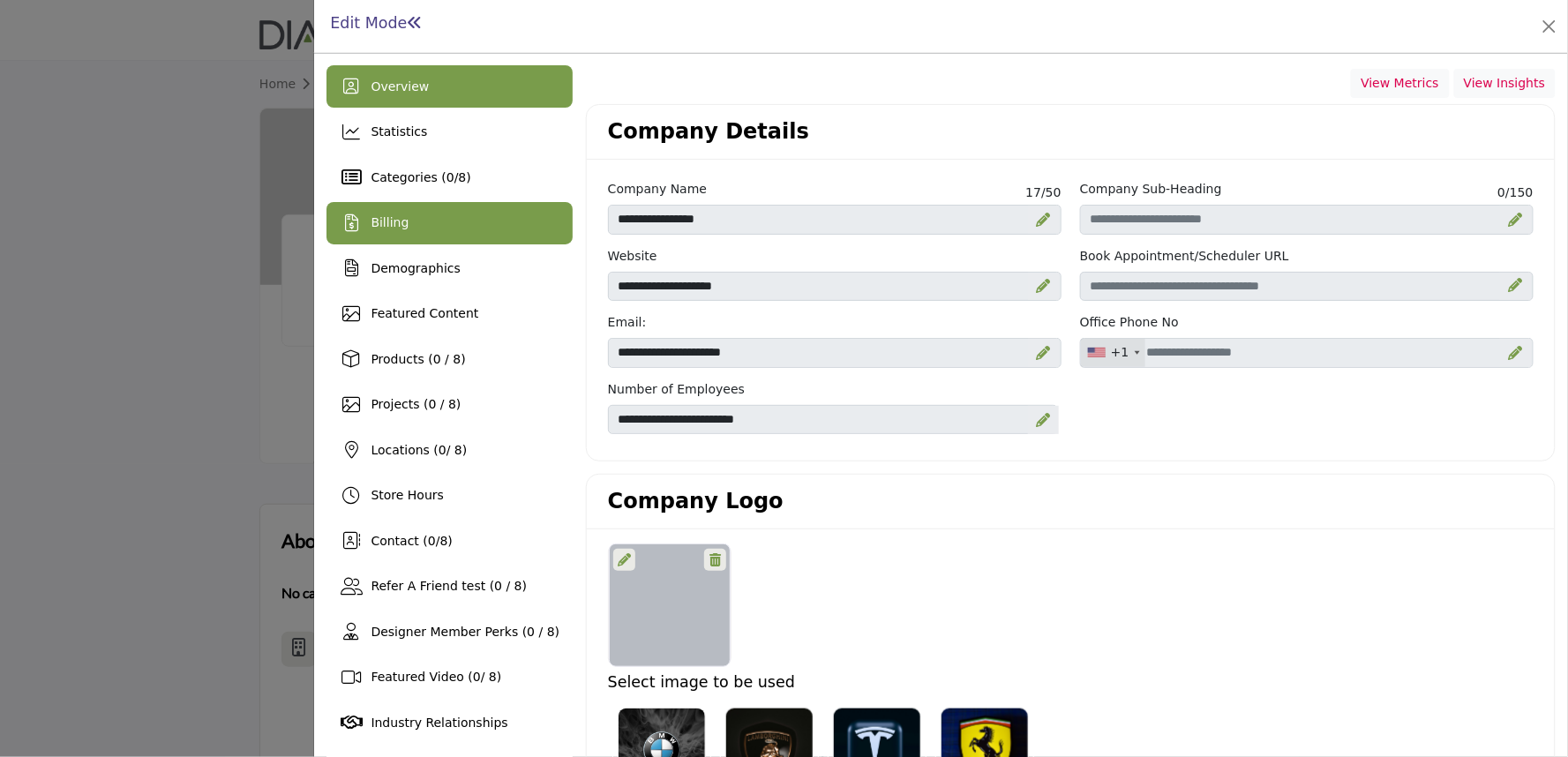
click at [383, 208] on div "Billing" at bounding box center [450, 223] width 246 height 43
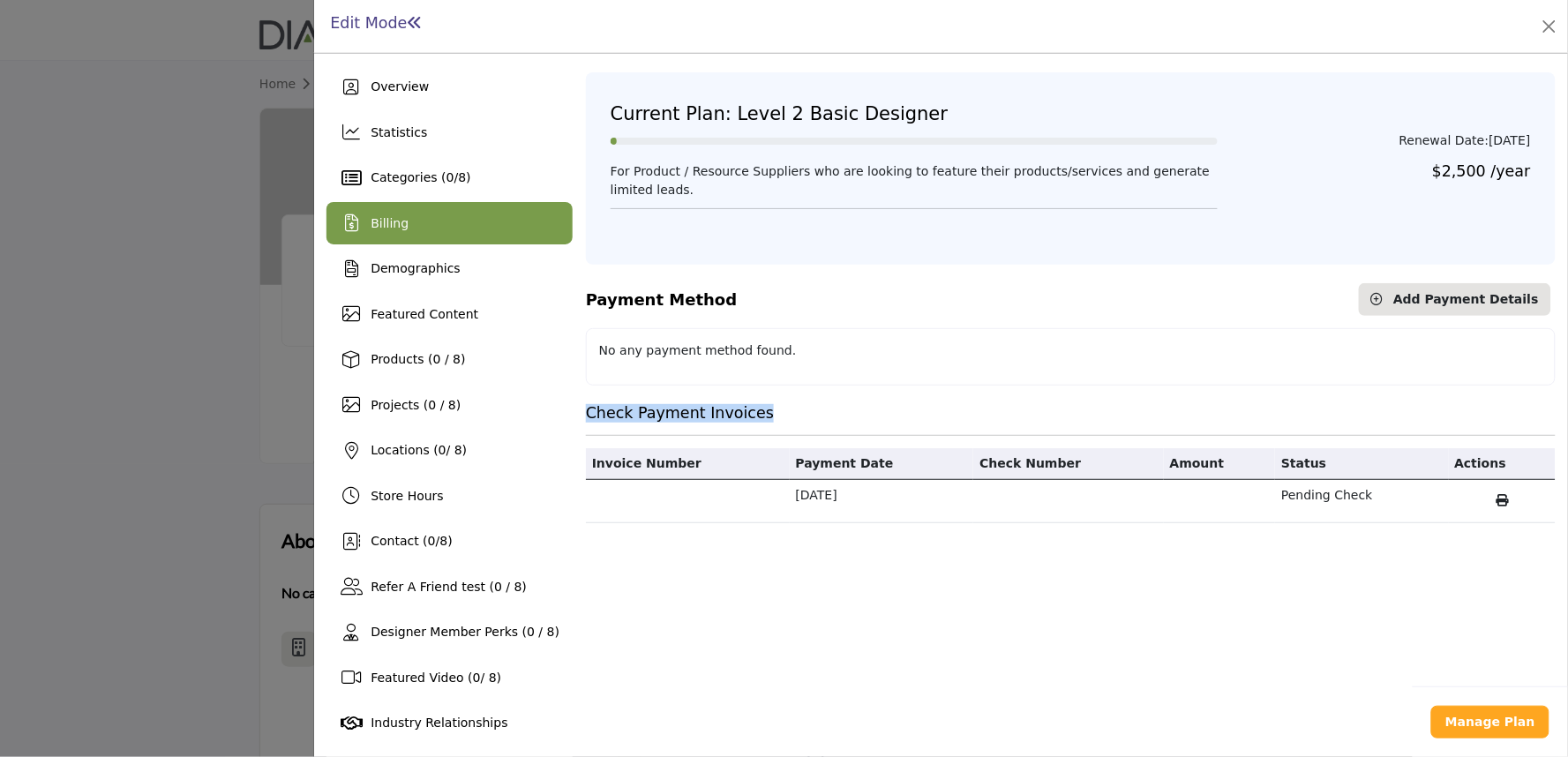
drag, startPoint x: 576, startPoint y: 416, endPoint x: 771, endPoint y: 416, distance: 195.0
click at [771, 416] on h5 "Check Payment Invoices" at bounding box center [1070, 414] width 988 height 19
click at [750, 540] on div "Current Plan: Level 2 Basic Designer Renewal Date: [DATE] For Product / Resourc…" at bounding box center [1070, 428] width 969 height 725
click at [1498, 502] on icon "button" at bounding box center [1501, 500] width 12 height 12
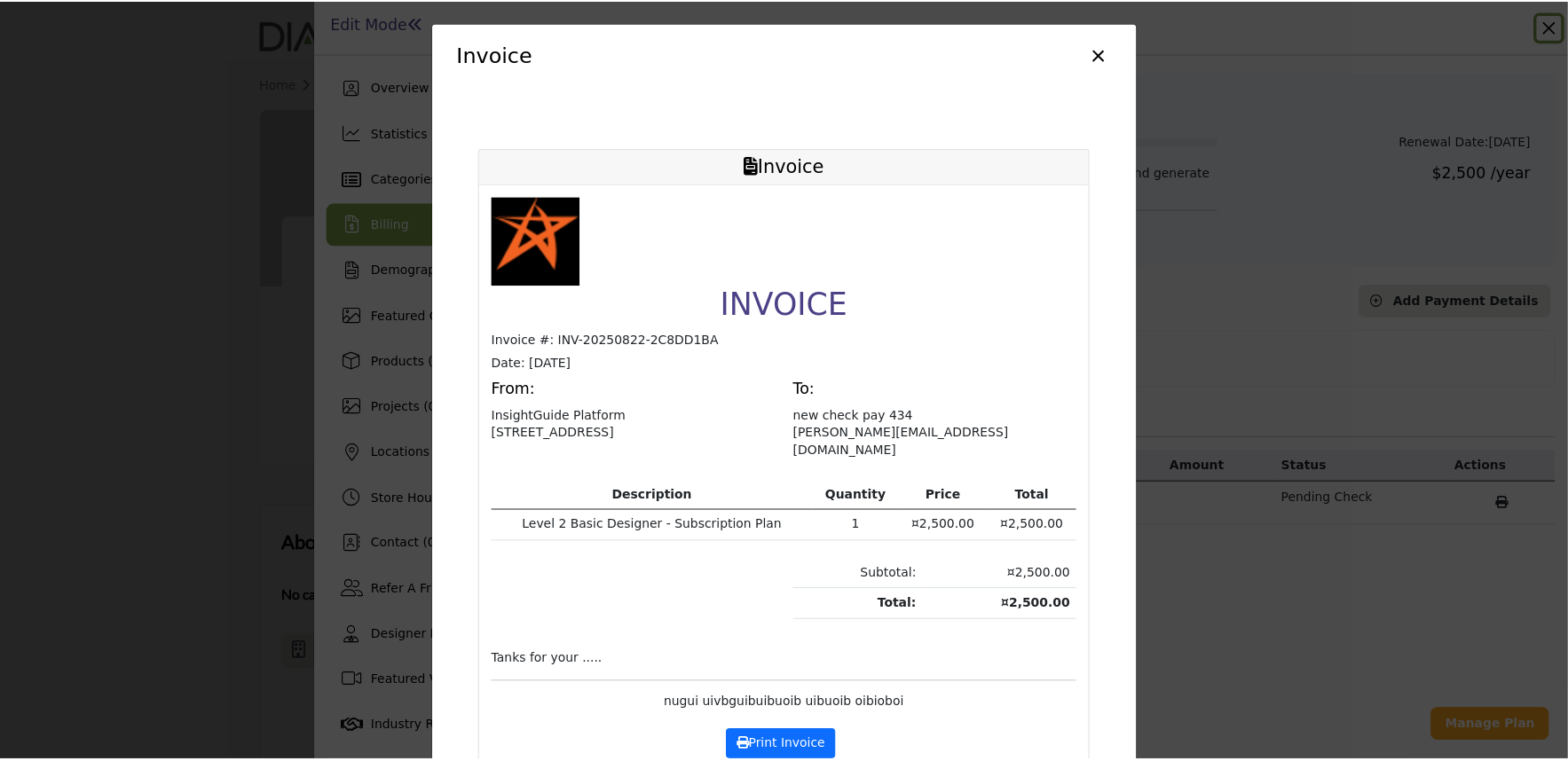
scroll to position [81, 0]
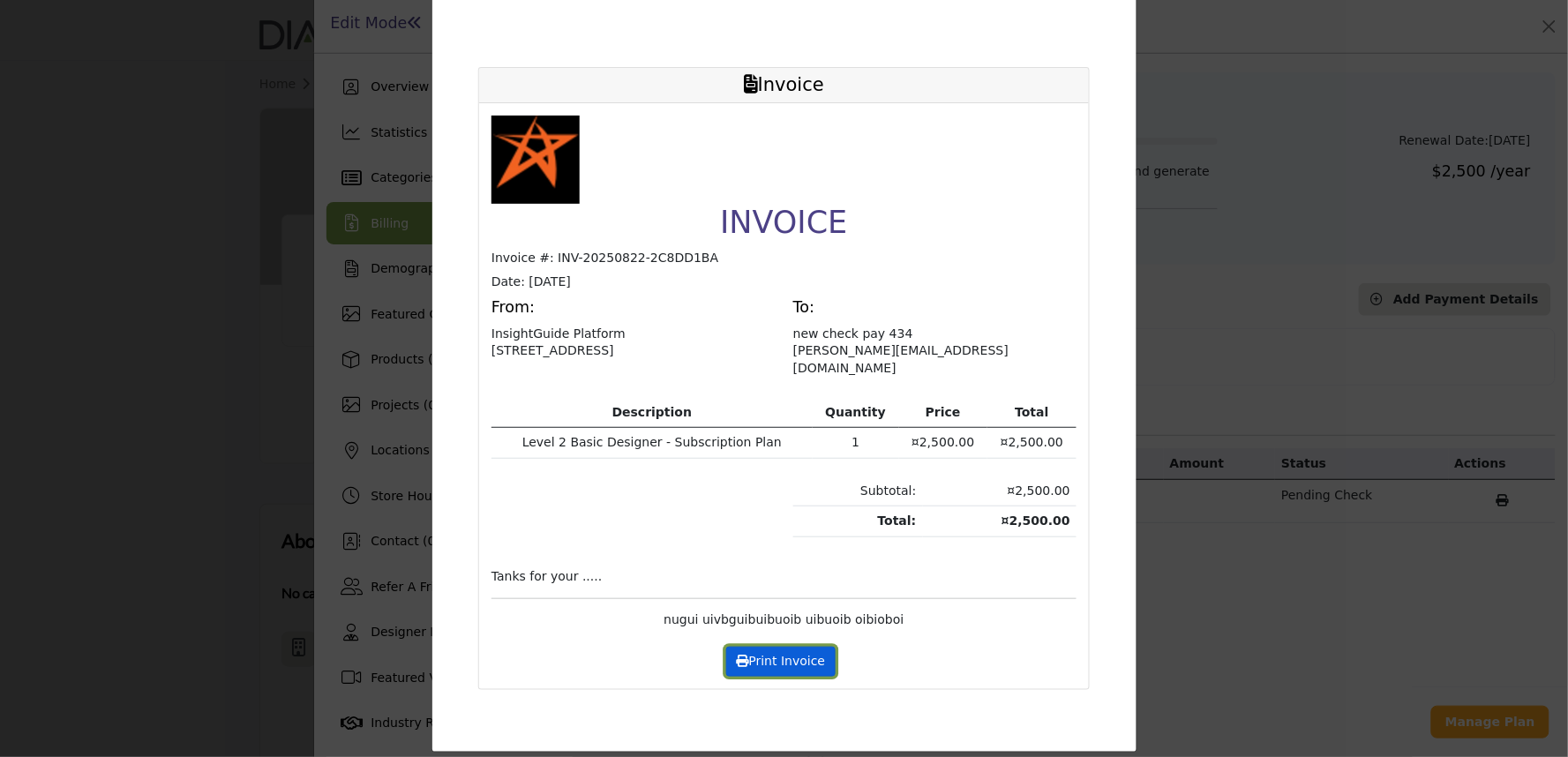
click at [755, 649] on button "Print Invoice" at bounding box center [781, 662] width 109 height 30
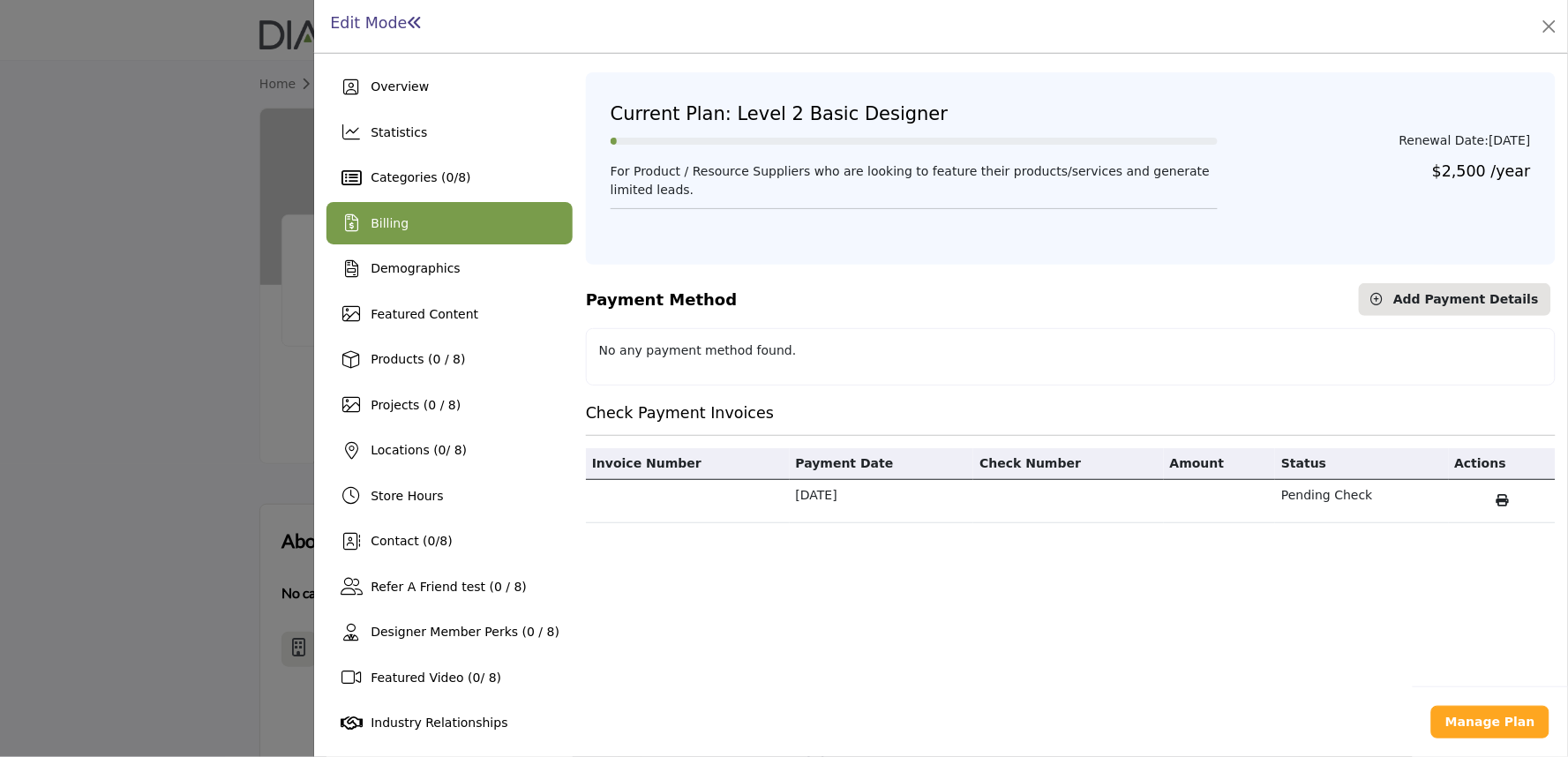
click at [232, 380] on div at bounding box center [784, 378] width 1568 height 757
